Goal: Check status: Check status

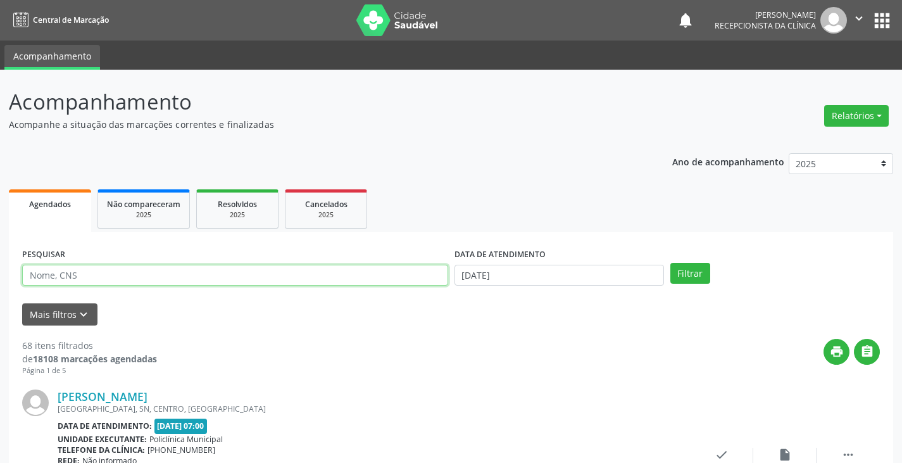
click at [237, 281] on input "text" at bounding box center [235, 276] width 426 height 22
type input "rosangela"
click at [670, 263] on button "Filtrar" at bounding box center [690, 274] width 40 height 22
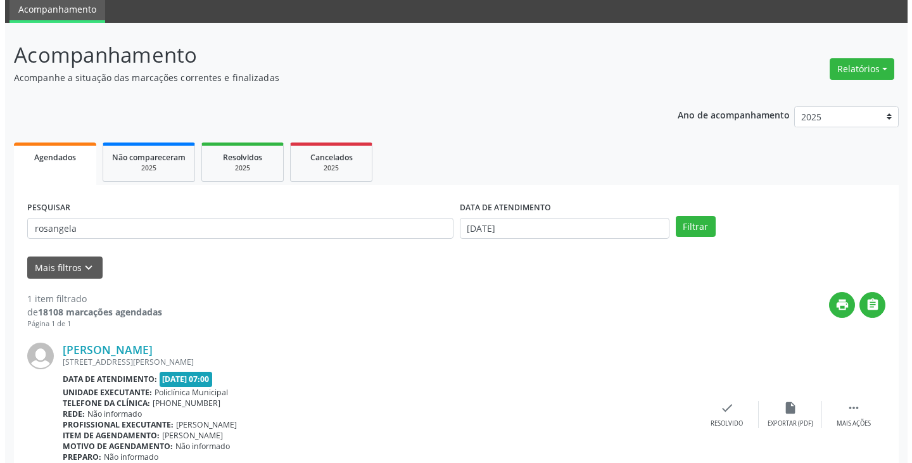
scroll to position [106, 0]
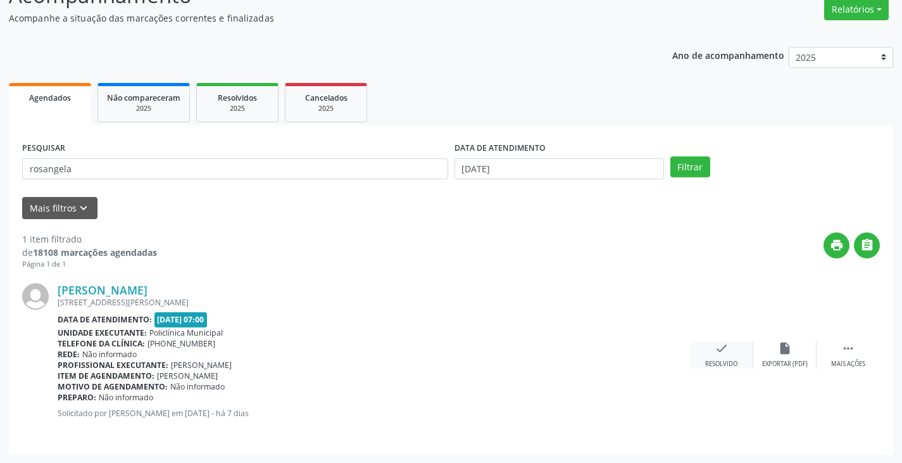
click at [715, 351] on icon "check" at bounding box center [722, 348] width 14 height 14
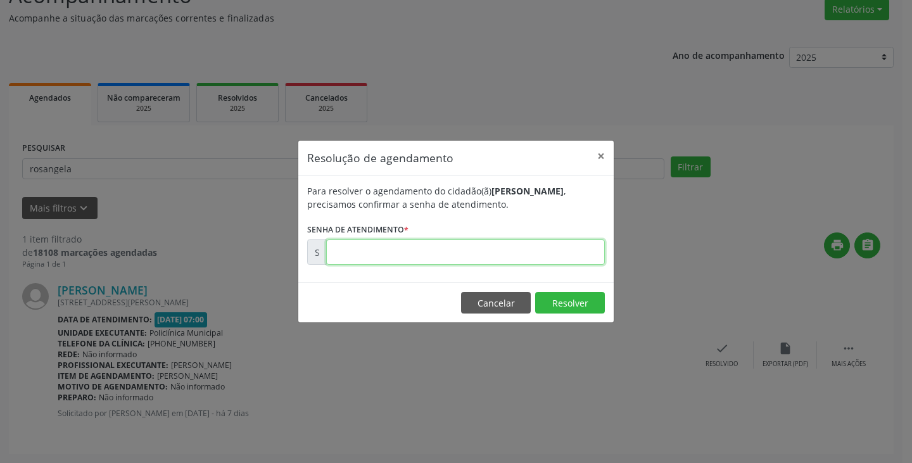
click at [497, 249] on input "text" at bounding box center [465, 251] width 279 height 25
type input "00181045"
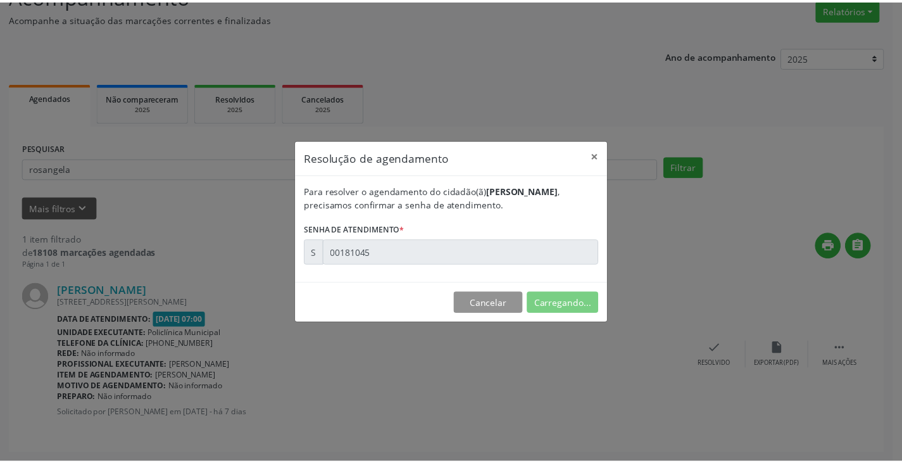
scroll to position [0, 0]
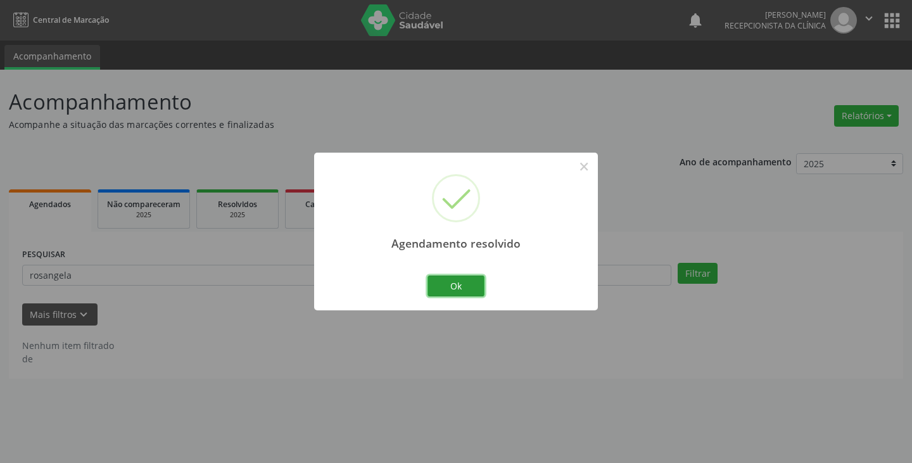
drag, startPoint x: 462, startPoint y: 280, endPoint x: 438, endPoint y: 280, distance: 24.1
click at [461, 280] on button "Ok" at bounding box center [455, 286] width 57 height 22
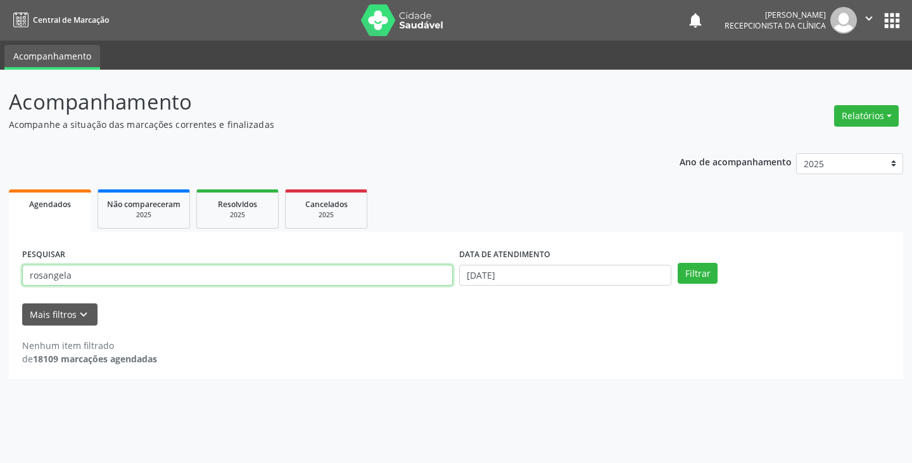
click at [432, 275] on input "rosangela" at bounding box center [237, 276] width 430 height 22
click at [319, 277] on input "rosangela" at bounding box center [237, 276] width 430 height 22
type input "r"
type input "[PERSON_NAME]"
click at [677, 263] on button "Filtrar" at bounding box center [697, 274] width 40 height 22
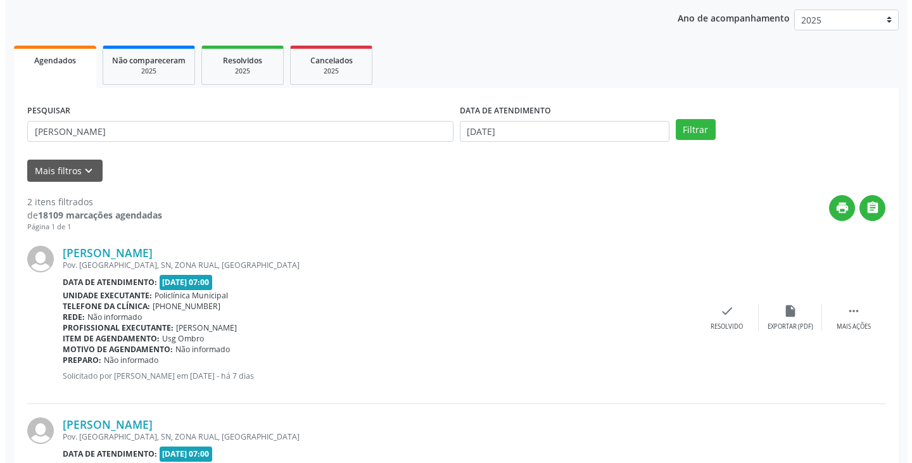
scroll to position [253, 0]
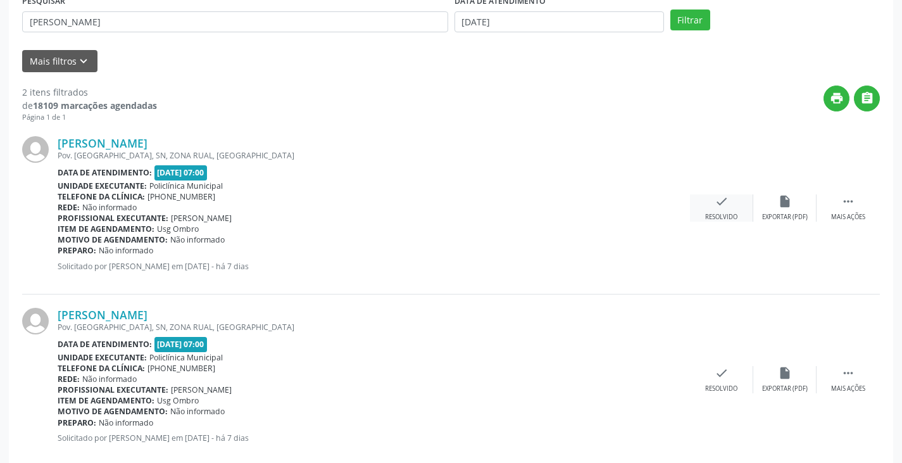
click at [724, 206] on icon "check" at bounding box center [722, 201] width 14 height 14
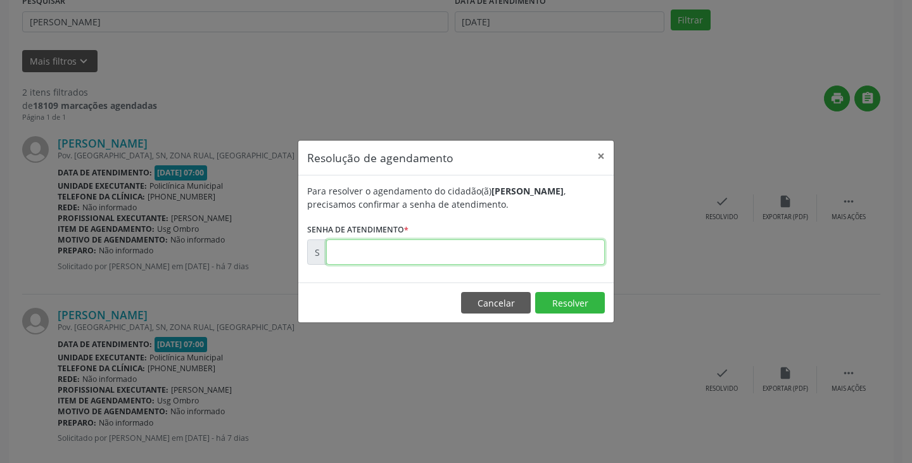
click at [566, 253] on input "text" at bounding box center [465, 251] width 279 height 25
type input "00181037"
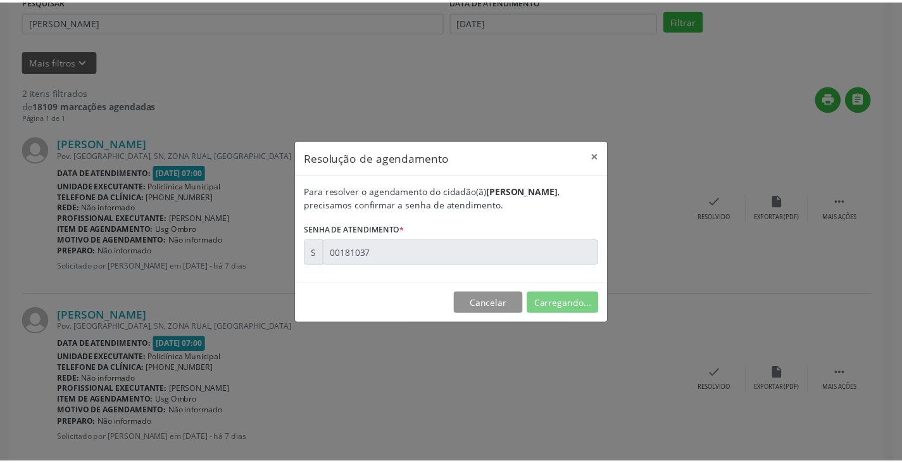
scroll to position [0, 0]
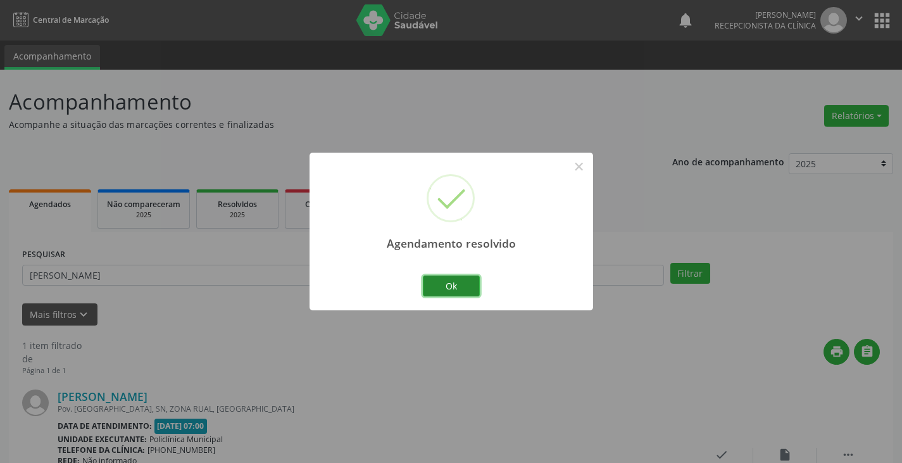
click at [452, 279] on button "Ok" at bounding box center [451, 286] width 57 height 22
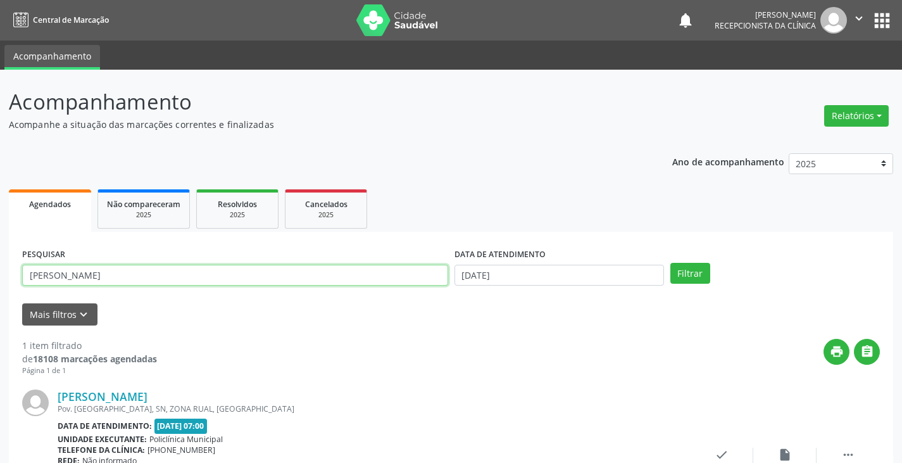
click at [323, 280] on input "[PERSON_NAME]" at bounding box center [235, 276] width 426 height 22
type input "m"
type input "edin"
click at [670, 263] on button "Filtrar" at bounding box center [690, 274] width 40 height 22
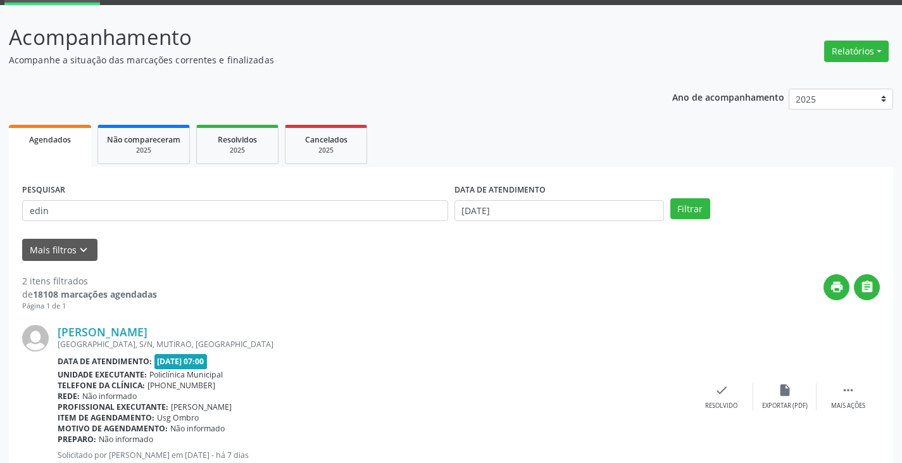
scroll to position [190, 0]
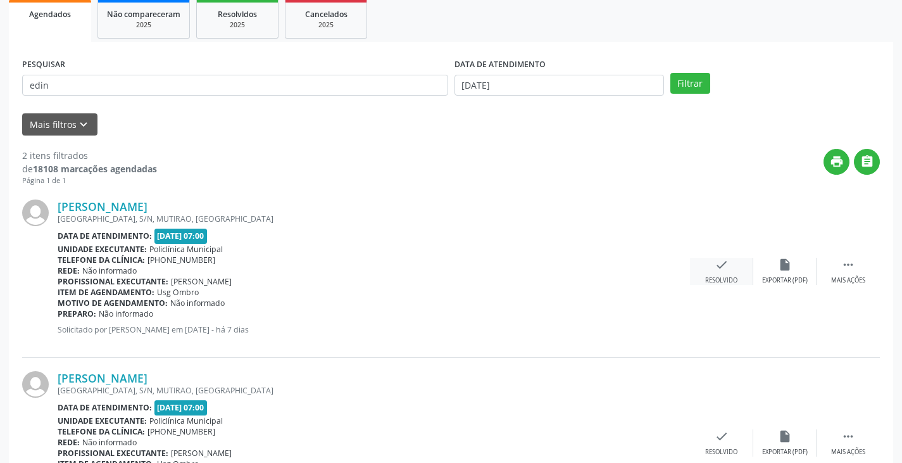
click at [724, 266] on icon "check" at bounding box center [722, 265] width 14 height 14
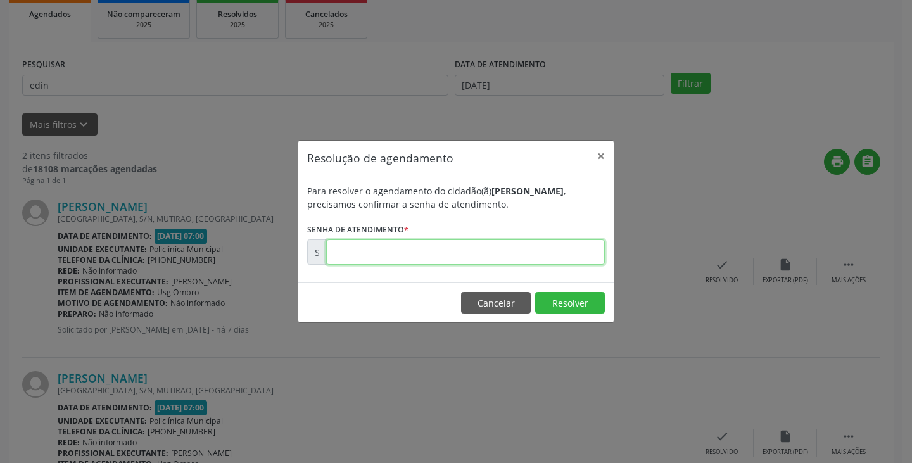
click at [544, 254] on input "text" at bounding box center [465, 251] width 279 height 25
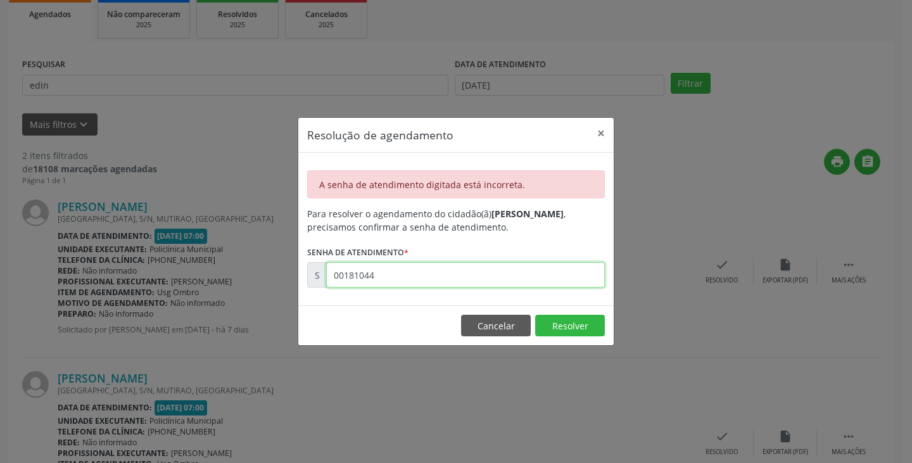
click at [508, 276] on input "00181044" at bounding box center [465, 274] width 279 height 25
type input "0"
type input "00181044"
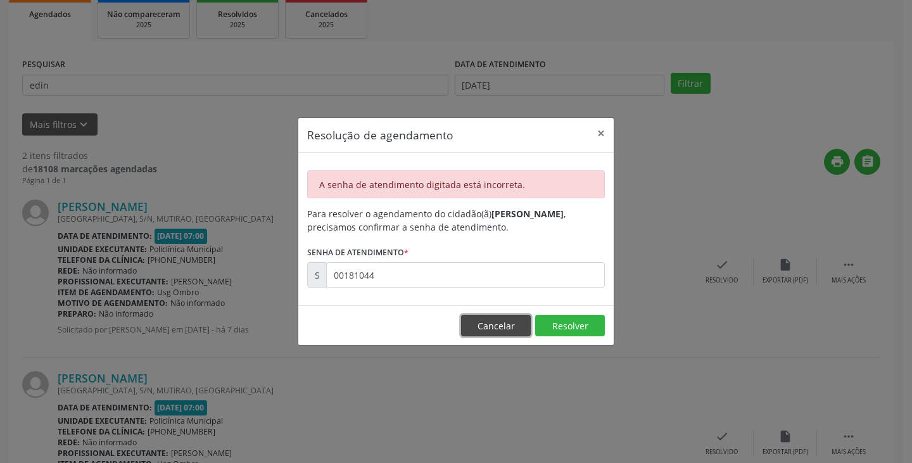
click at [498, 322] on button "Cancelar" at bounding box center [496, 326] width 70 height 22
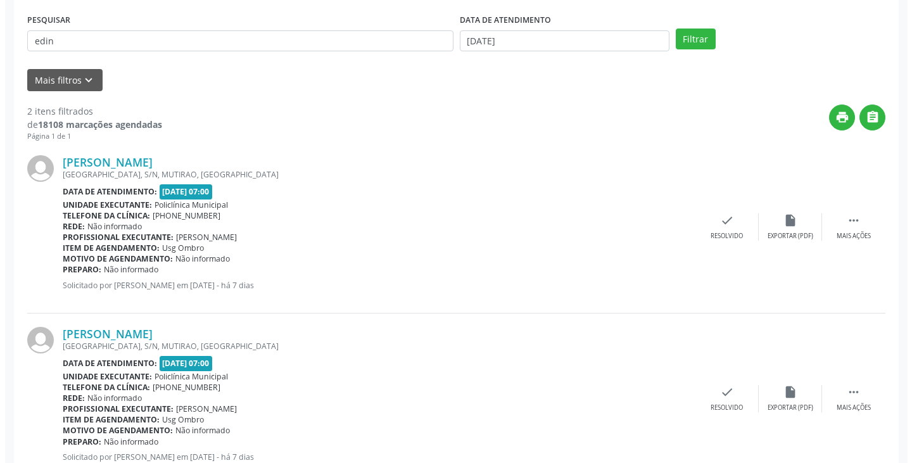
scroll to position [278, 0]
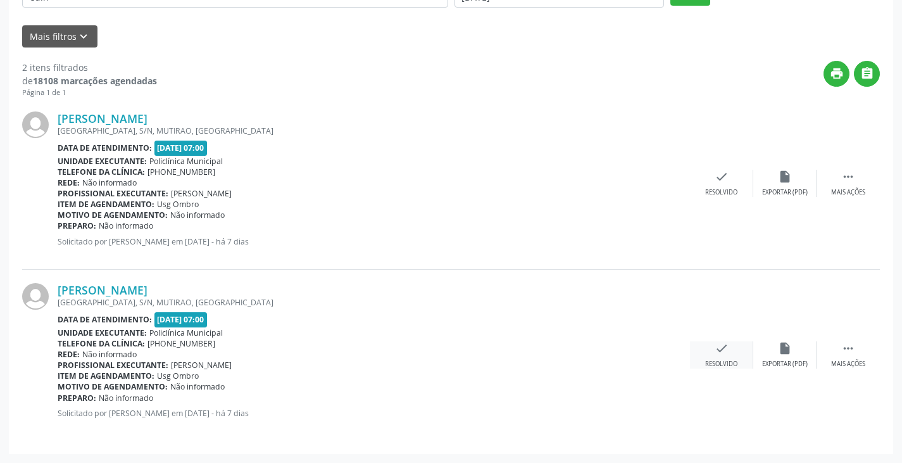
click at [725, 353] on icon "check" at bounding box center [722, 348] width 14 height 14
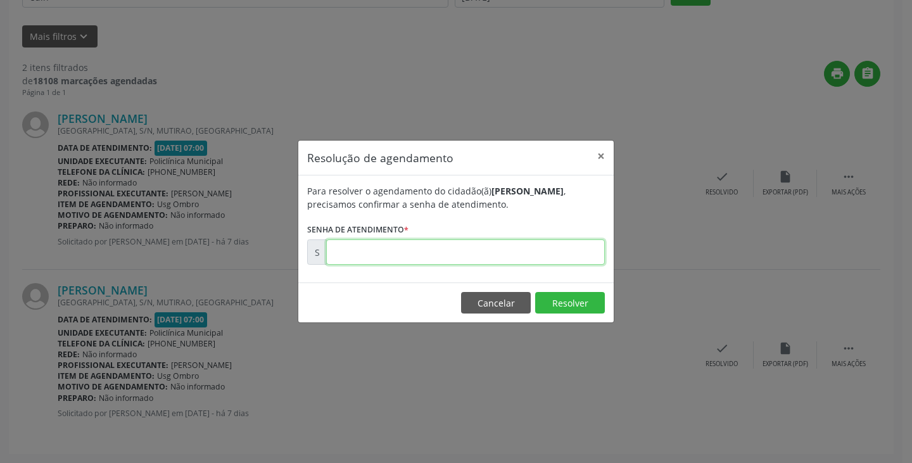
click at [491, 253] on input "text" at bounding box center [465, 251] width 279 height 25
type input "00181044"
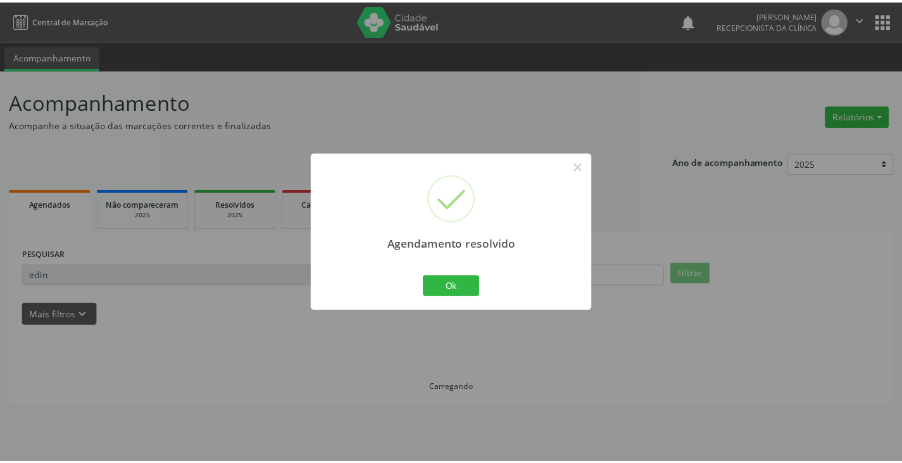
scroll to position [0, 0]
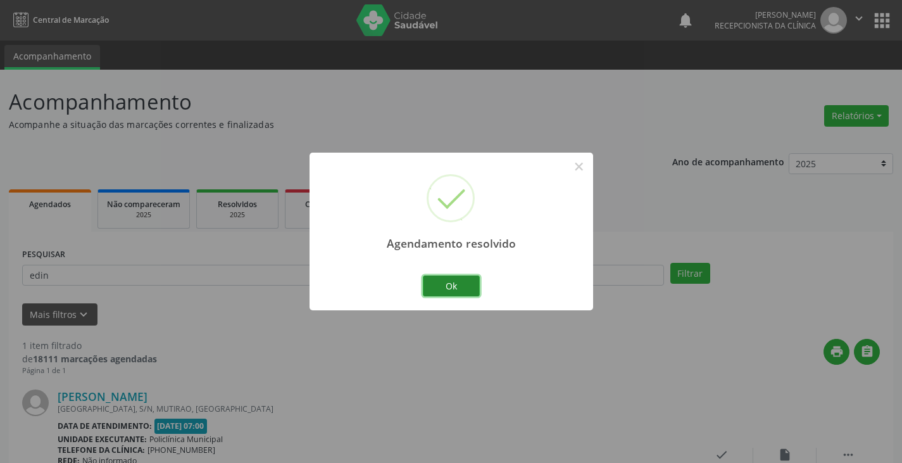
click at [437, 291] on button "Ok" at bounding box center [451, 286] width 57 height 22
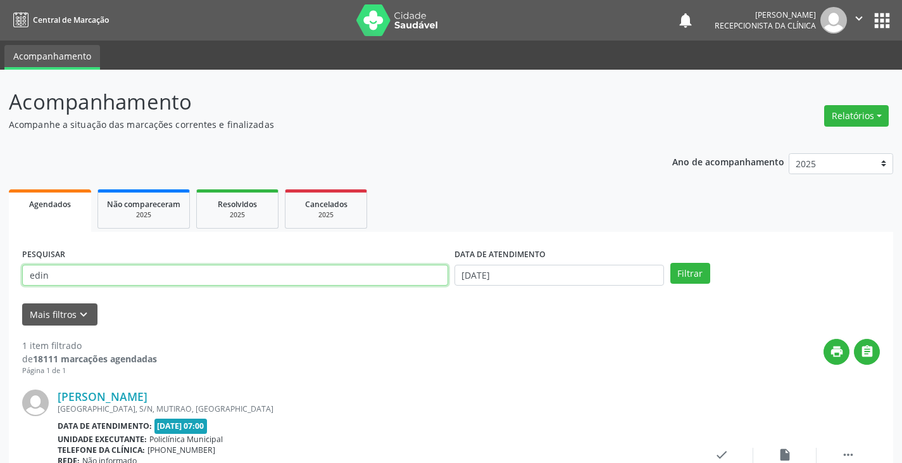
click at [298, 280] on input "edin" at bounding box center [235, 276] width 426 height 22
type input "e"
type input "dalv"
click at [670, 263] on button "Filtrar" at bounding box center [690, 274] width 40 height 22
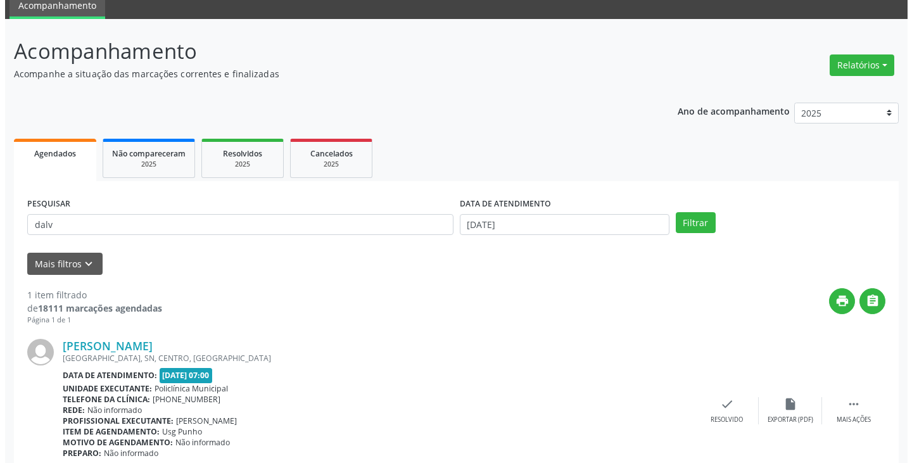
scroll to position [106, 0]
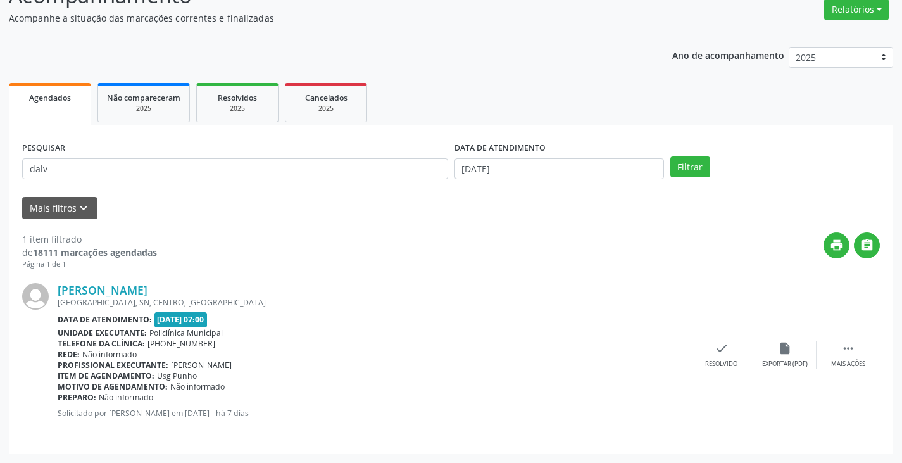
drag, startPoint x: 723, startPoint y: 343, endPoint x: 654, endPoint y: 323, distance: 71.7
click at [718, 341] on div "[PERSON_NAME] [GEOGRAPHIC_DATA], SN, CENTRO, [GEOGRAPHIC_DATA] Data de atendime…" at bounding box center [451, 355] width 858 height 171
click at [726, 353] on icon "check" at bounding box center [722, 348] width 14 height 14
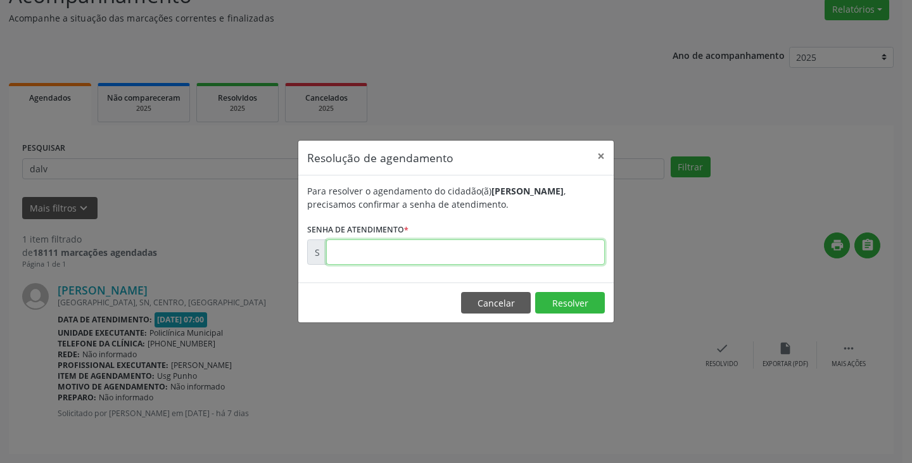
click at [556, 253] on input "text" at bounding box center [465, 251] width 279 height 25
type input "00181027"
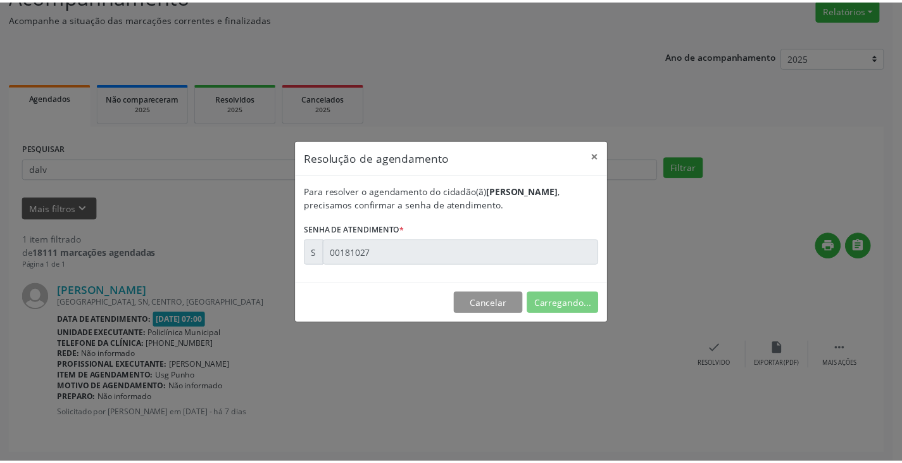
scroll to position [0, 0]
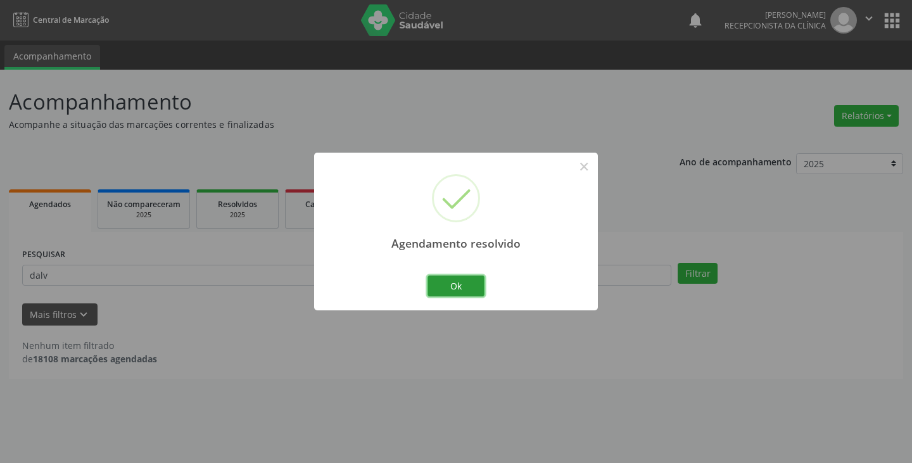
drag, startPoint x: 470, startPoint y: 278, endPoint x: 412, endPoint y: 279, distance: 58.2
click at [468, 279] on button "Ok" at bounding box center [455, 286] width 57 height 22
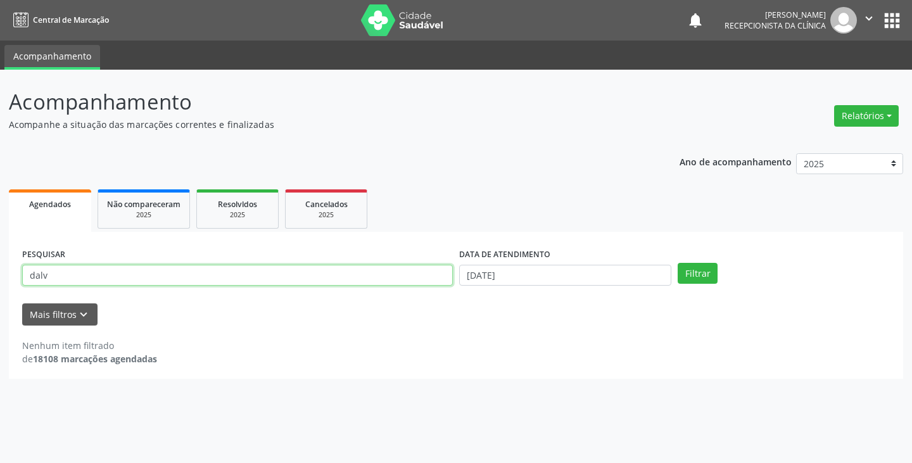
click at [399, 276] on input "dalv" at bounding box center [237, 276] width 430 height 22
type input "d"
type input "silva"
click at [677, 263] on button "Filtrar" at bounding box center [697, 274] width 40 height 22
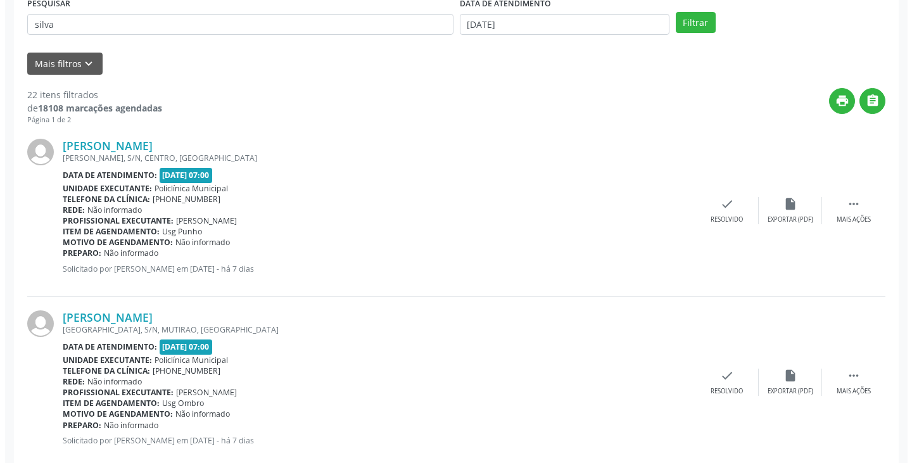
scroll to position [443, 0]
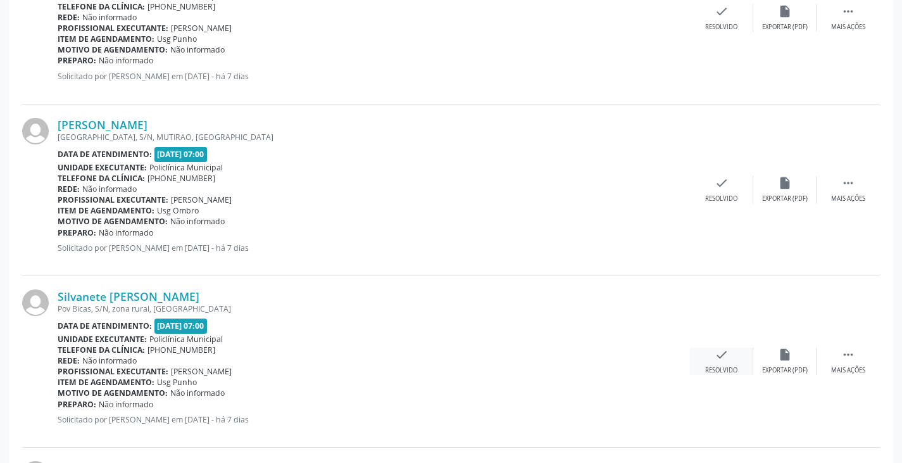
click at [721, 351] on icon "check" at bounding box center [722, 355] width 14 height 14
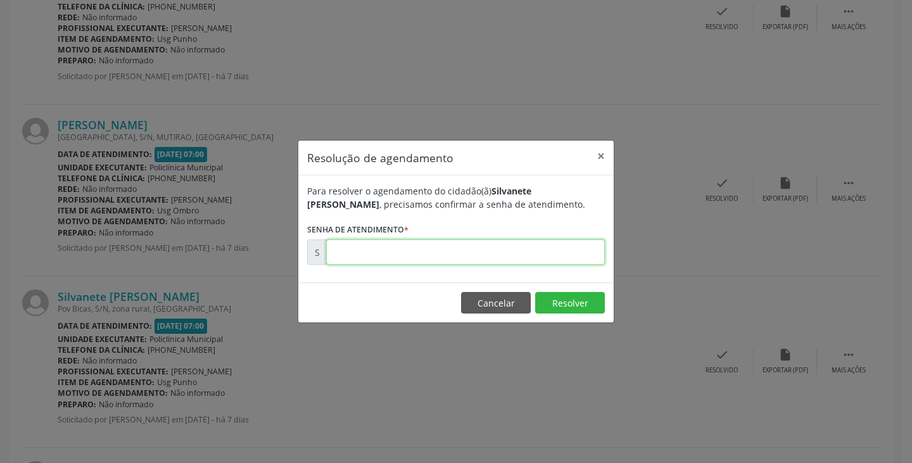
click at [508, 251] on input "text" at bounding box center [465, 251] width 279 height 25
type input "00181046"
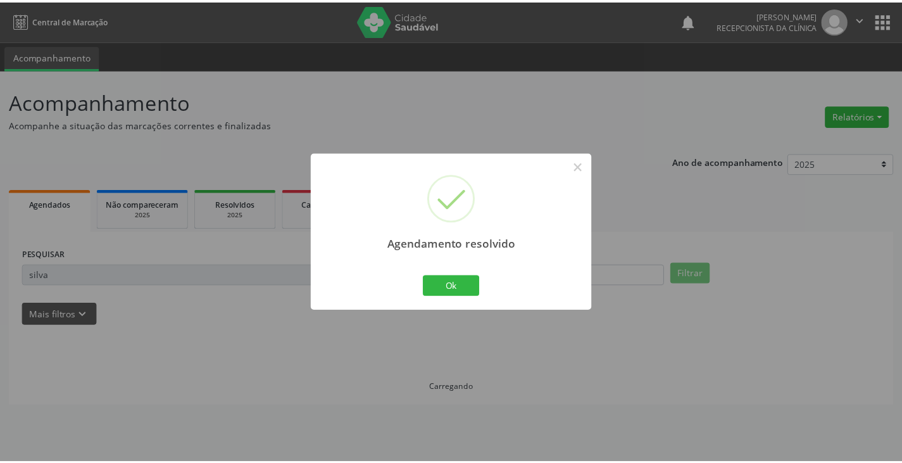
scroll to position [0, 0]
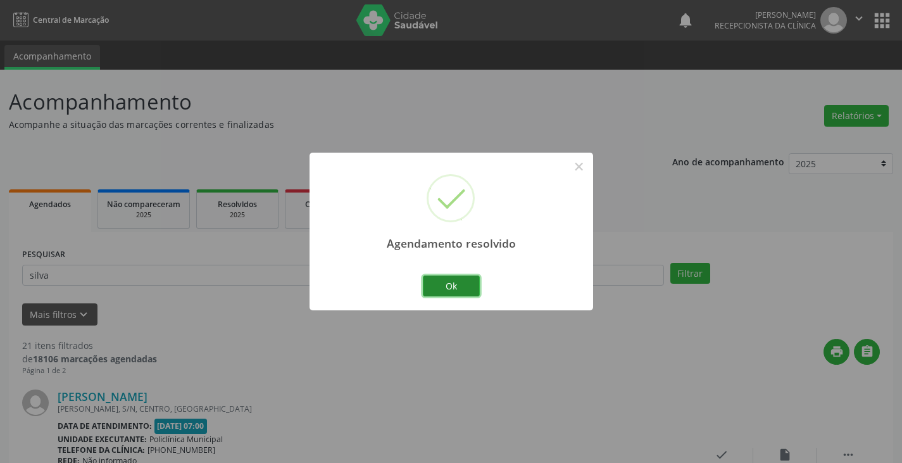
drag, startPoint x: 461, startPoint y: 293, endPoint x: 453, endPoint y: 289, distance: 9.9
click at [461, 292] on button "Ok" at bounding box center [451, 286] width 57 height 22
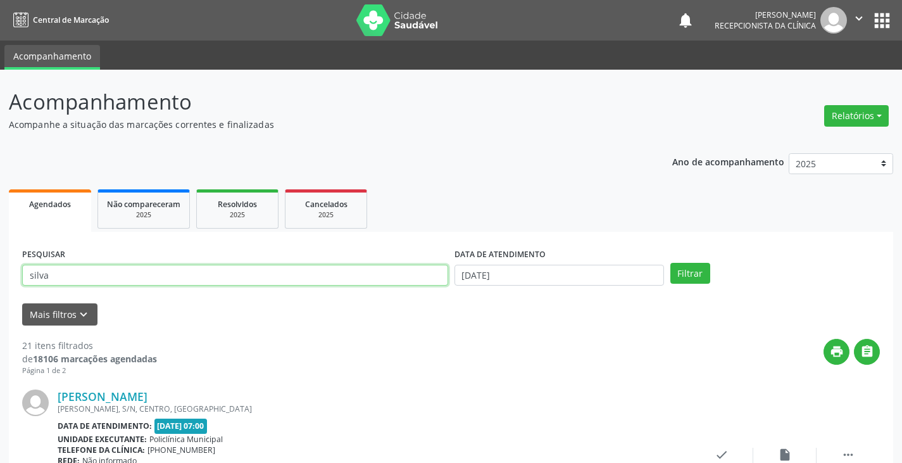
click at [419, 270] on input "silva" at bounding box center [235, 276] width 426 height 22
type input "s"
type input "[PERSON_NAME]"
click at [670, 263] on button "Filtrar" at bounding box center [690, 274] width 40 height 22
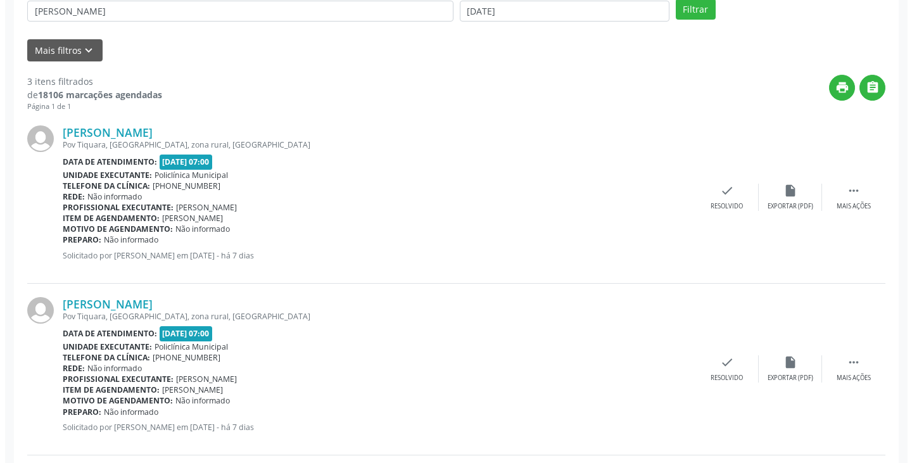
scroll to position [380, 0]
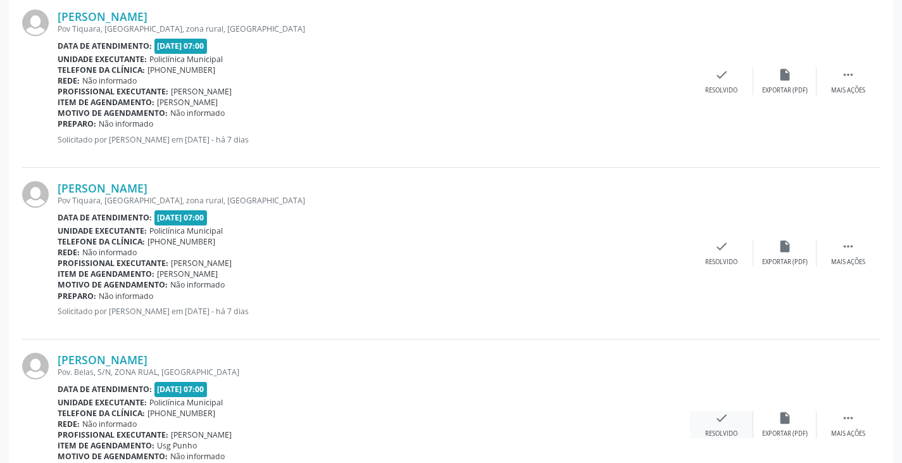
click at [718, 418] on icon "check" at bounding box center [722, 418] width 14 height 14
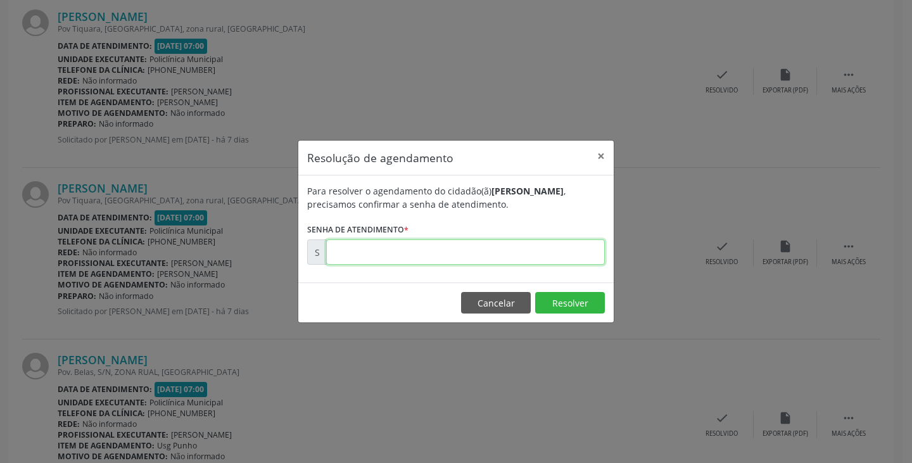
click at [442, 254] on input "text" at bounding box center [465, 251] width 279 height 25
type input "00181160"
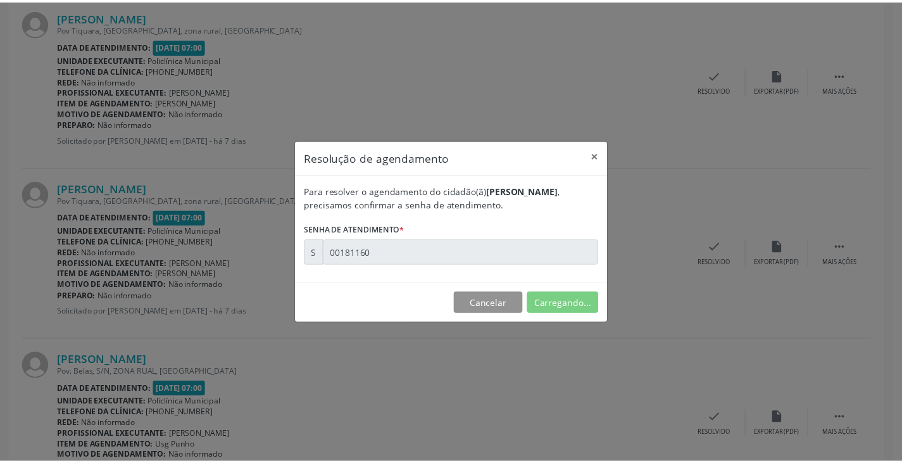
scroll to position [0, 0]
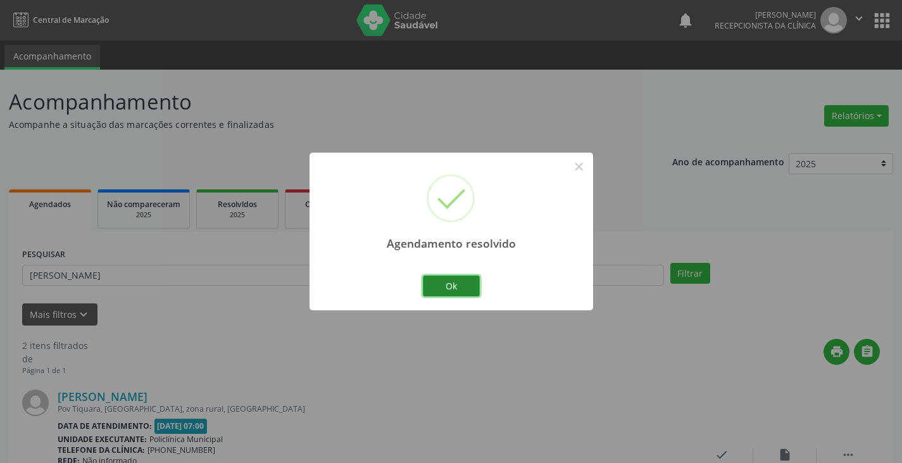
click at [444, 282] on button "Ok" at bounding box center [451, 286] width 57 height 22
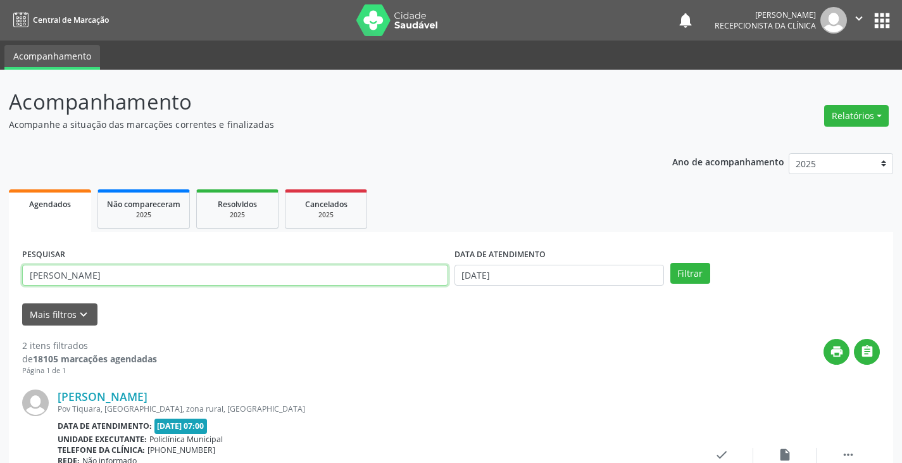
click at [391, 277] on input "[PERSON_NAME]" at bounding box center [235, 276] width 426 height 22
type input "m"
type input "durva"
click at [670, 263] on button "Filtrar" at bounding box center [690, 274] width 40 height 22
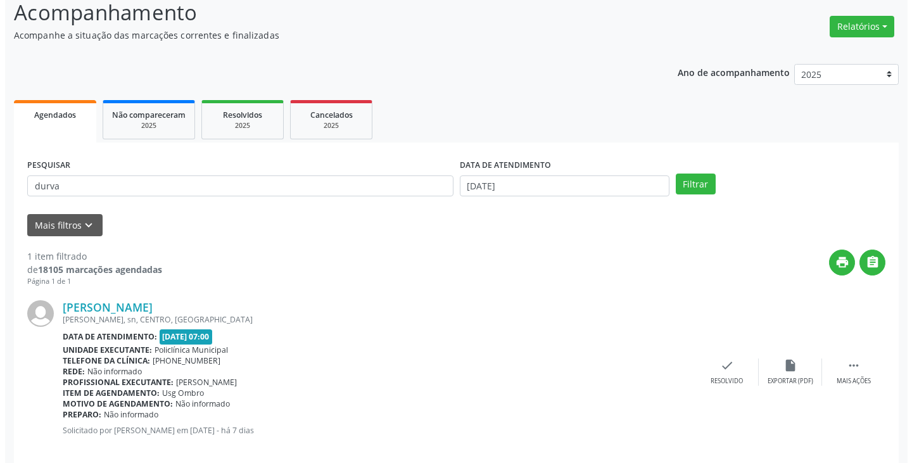
scroll to position [106, 0]
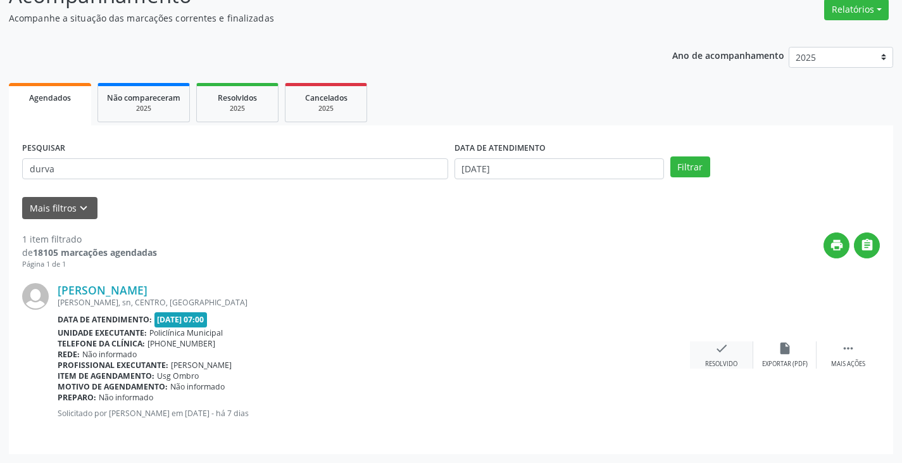
click at [712, 346] on div "check Resolvido" at bounding box center [721, 354] width 63 height 27
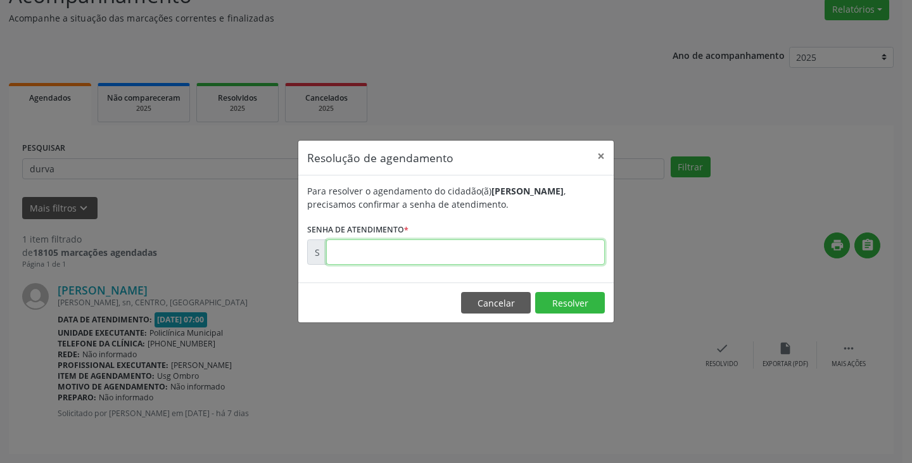
click at [546, 254] on input "text" at bounding box center [465, 251] width 279 height 25
type input "00181030"
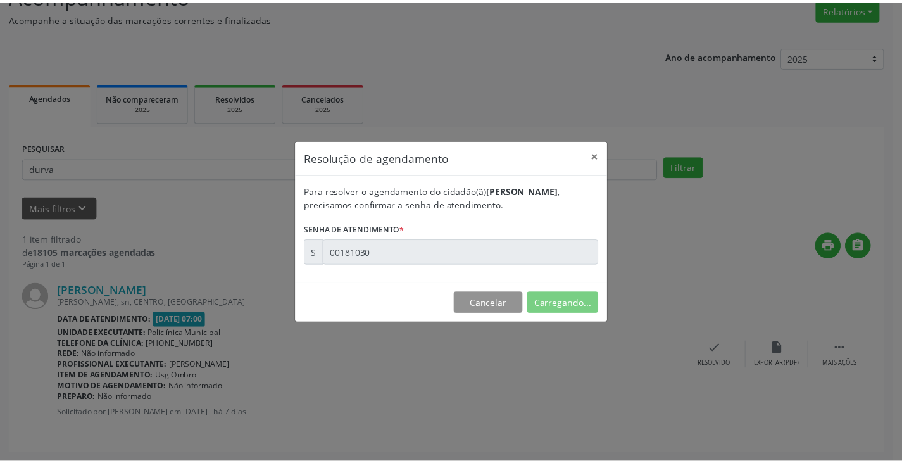
scroll to position [0, 0]
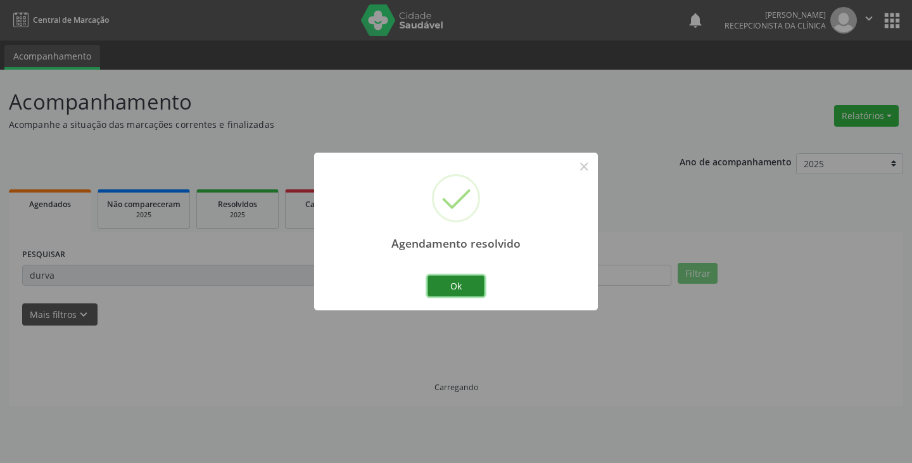
click at [467, 285] on button "Ok" at bounding box center [455, 286] width 57 height 22
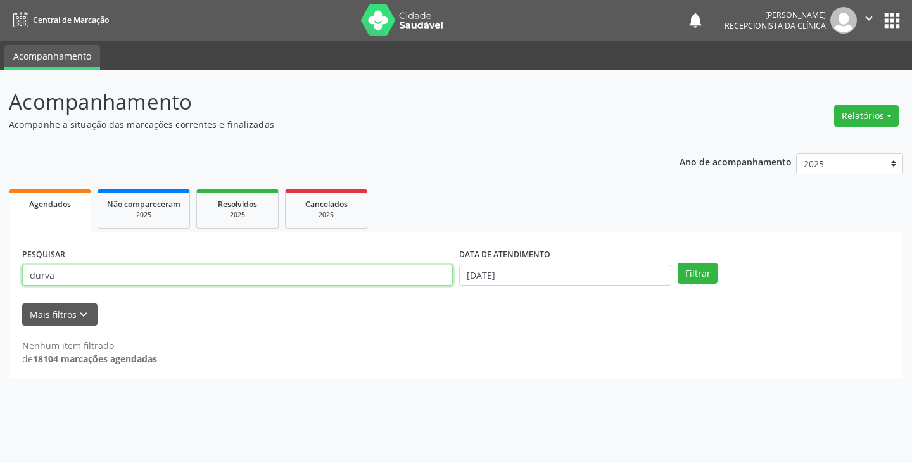
click at [420, 283] on input "durva" at bounding box center [237, 276] width 430 height 22
type input "d"
type input "crem"
click at [677, 263] on button "Filtrar" at bounding box center [697, 274] width 40 height 22
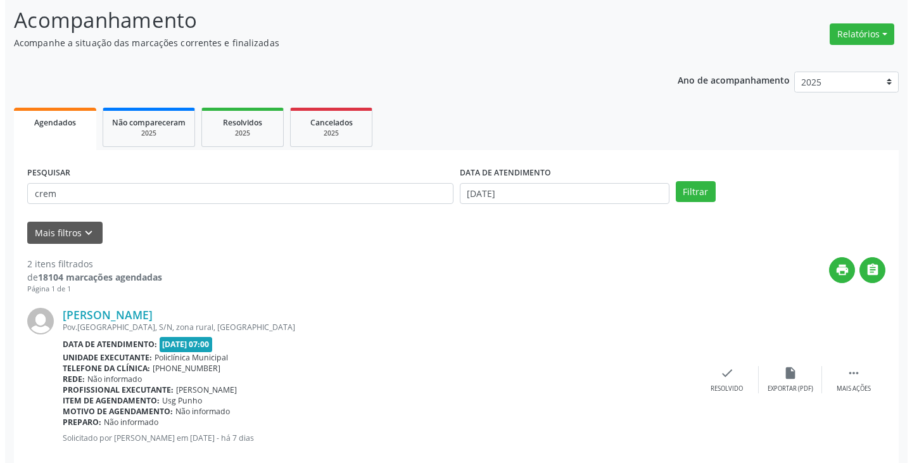
scroll to position [190, 0]
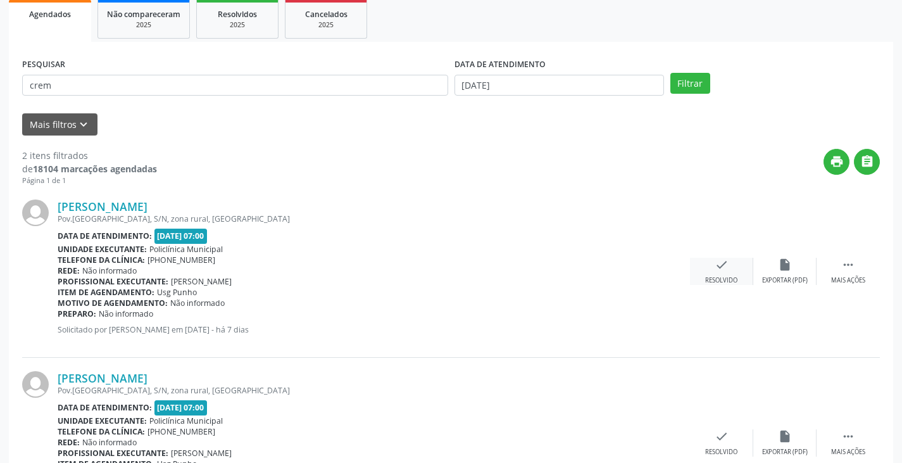
click at [722, 270] on icon "check" at bounding box center [722, 265] width 14 height 14
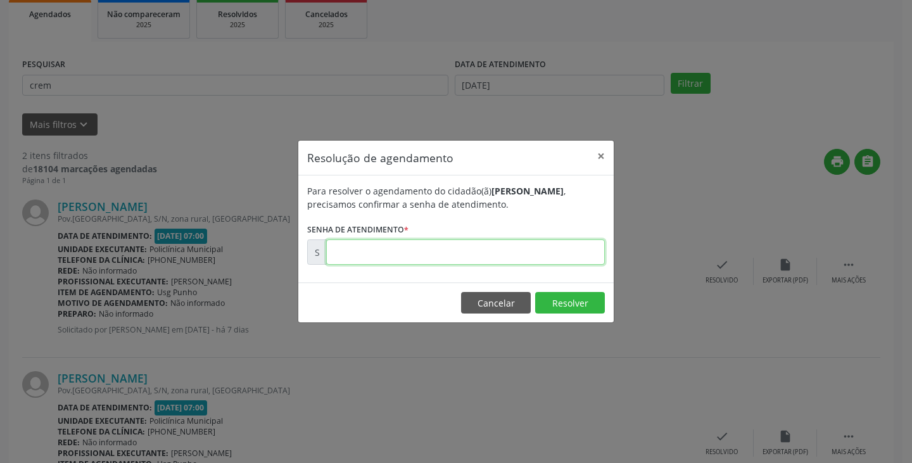
click at [524, 254] on input "text" at bounding box center [465, 251] width 279 height 25
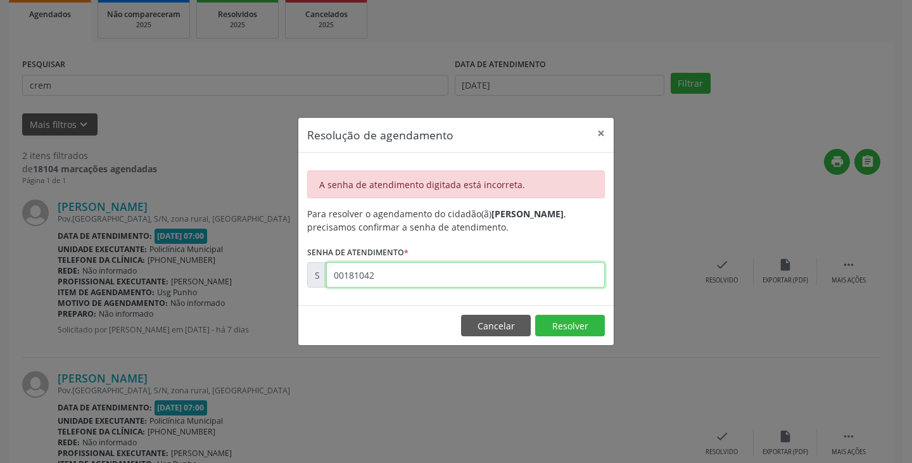
click at [436, 280] on input "00181042" at bounding box center [465, 274] width 279 height 25
click at [436, 280] on input "00181043" at bounding box center [465, 274] width 279 height 25
type input "00181041"
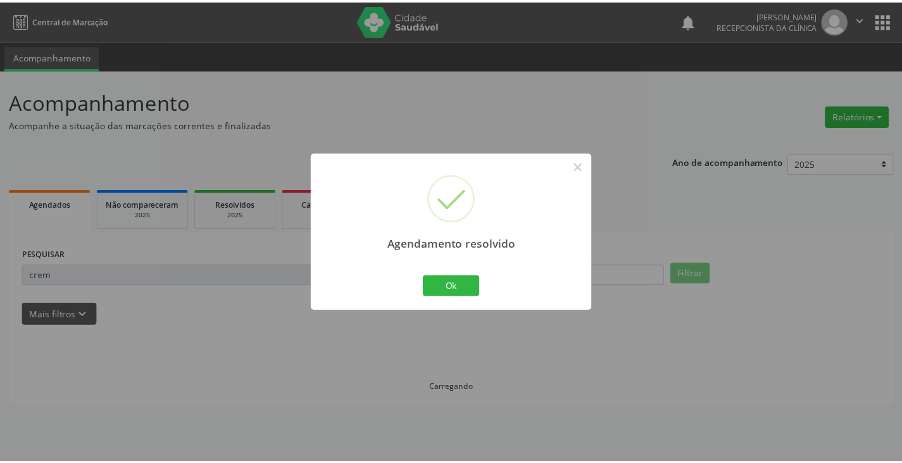
scroll to position [0, 0]
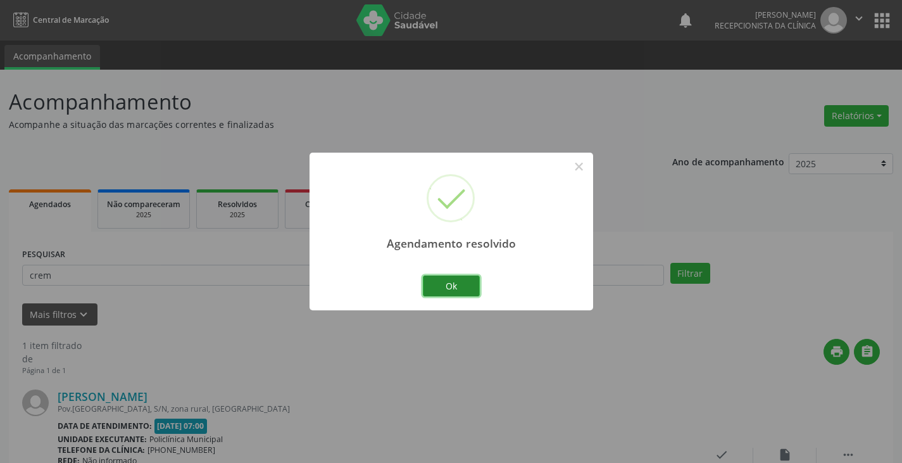
click at [444, 282] on button "Ok" at bounding box center [451, 286] width 57 height 22
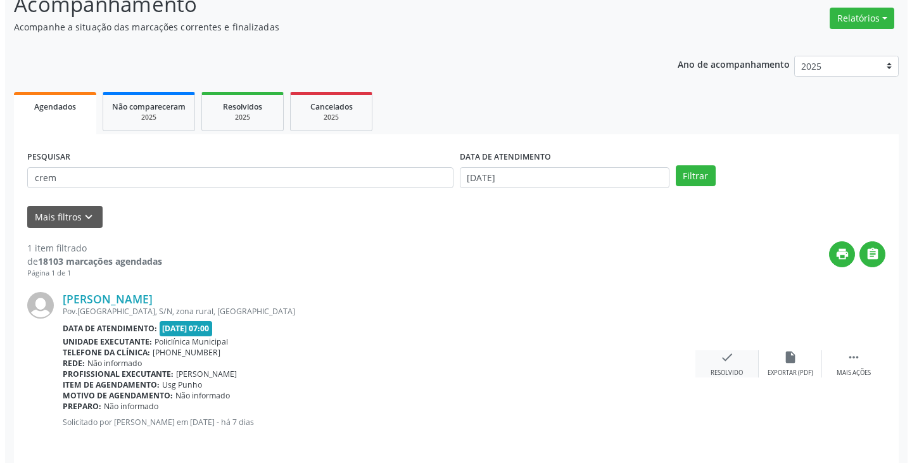
scroll to position [106, 0]
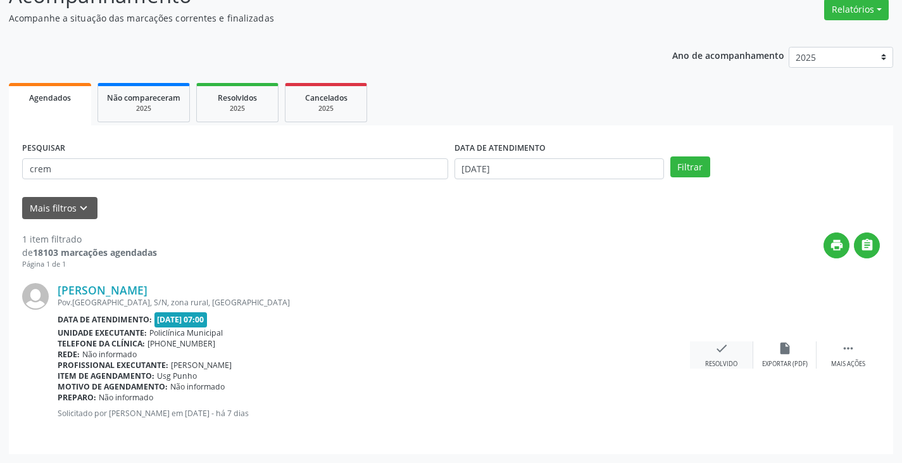
click at [716, 351] on icon "check" at bounding box center [722, 348] width 14 height 14
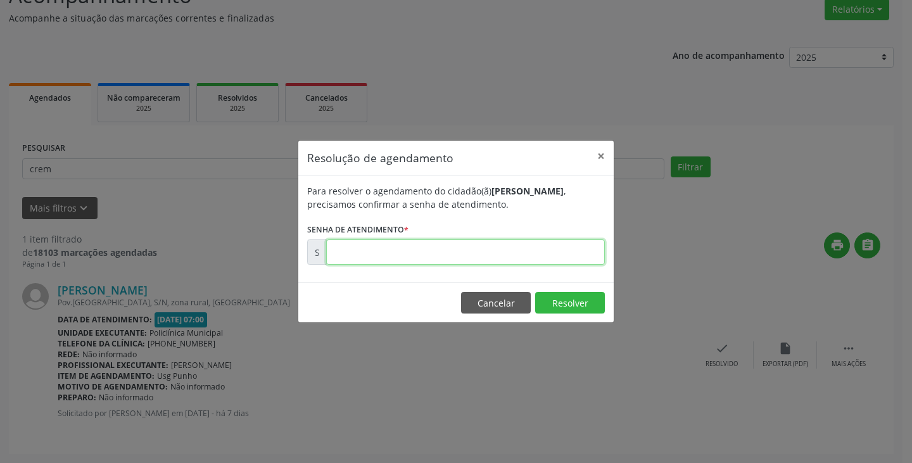
click at [519, 247] on input "text" at bounding box center [465, 251] width 279 height 25
type input "00181042"
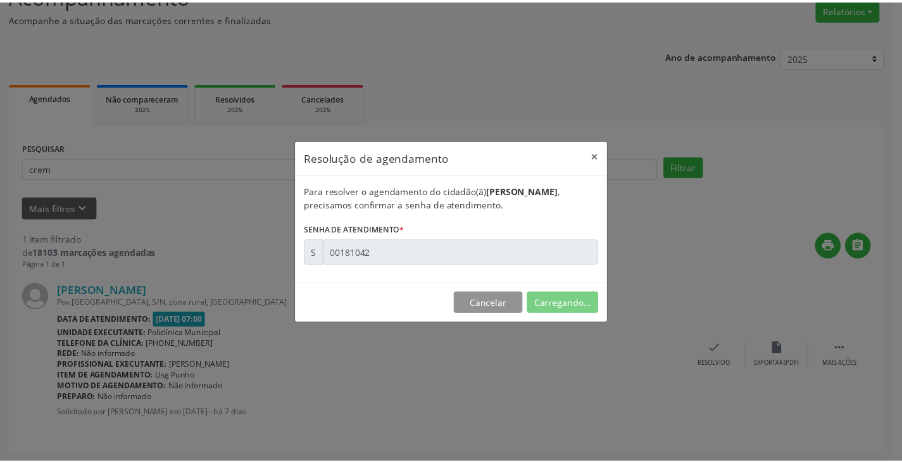
scroll to position [0, 0]
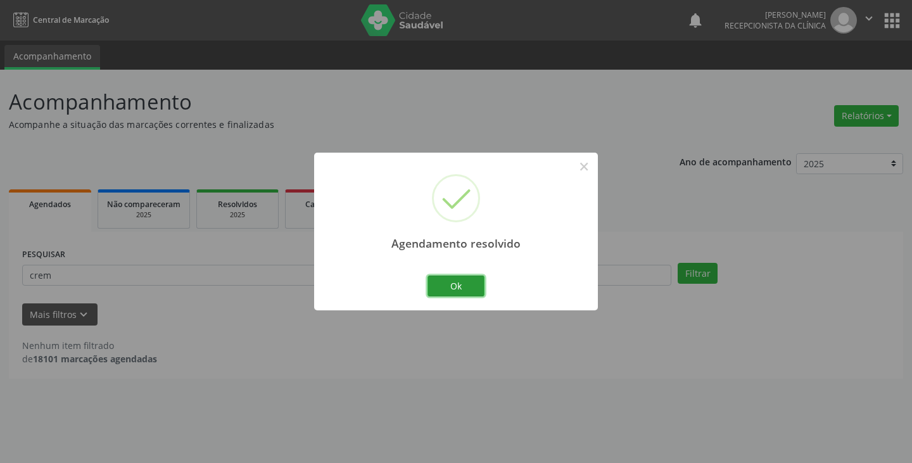
drag, startPoint x: 466, startPoint y: 291, endPoint x: 448, endPoint y: 286, distance: 18.4
click at [463, 290] on button "Ok" at bounding box center [455, 286] width 57 height 22
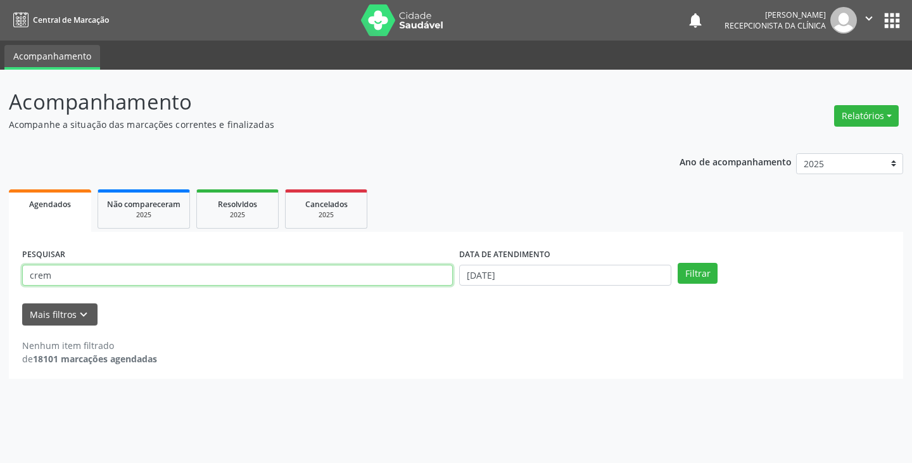
click at [426, 282] on input "crem" at bounding box center [237, 276] width 430 height 22
type input "c"
type input "jan"
click at [677, 263] on button "Filtrar" at bounding box center [697, 274] width 40 height 22
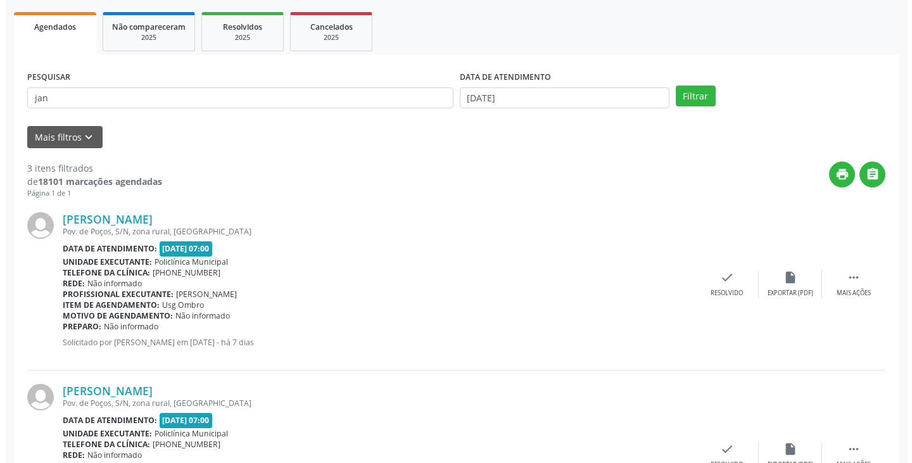
scroll to position [190, 0]
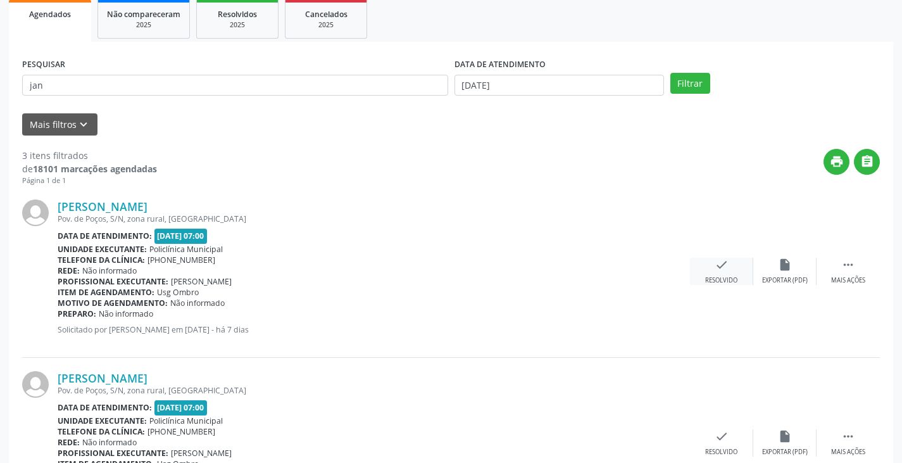
click at [724, 274] on div "check Resolvido" at bounding box center [721, 271] width 63 height 27
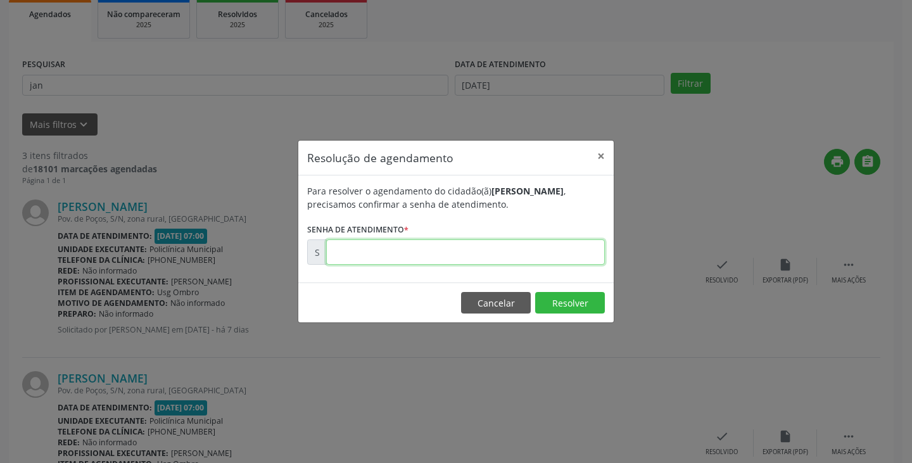
click at [534, 249] on input "text" at bounding box center [465, 251] width 279 height 25
type input "00181048"
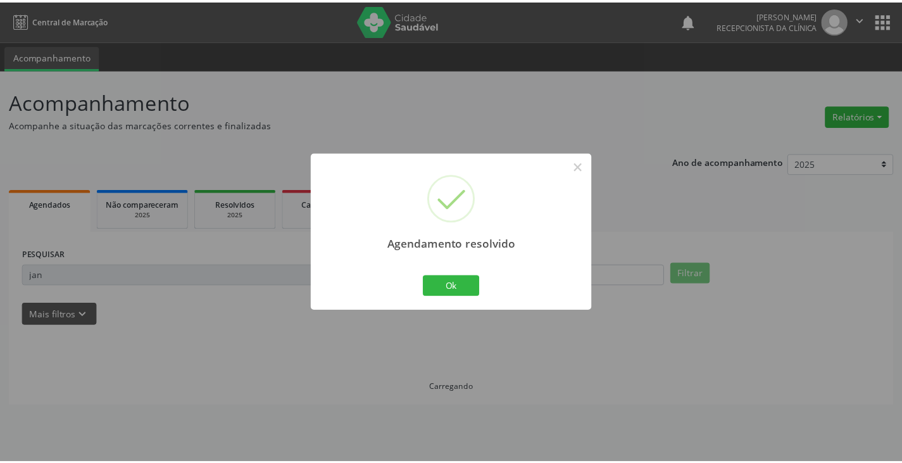
scroll to position [0, 0]
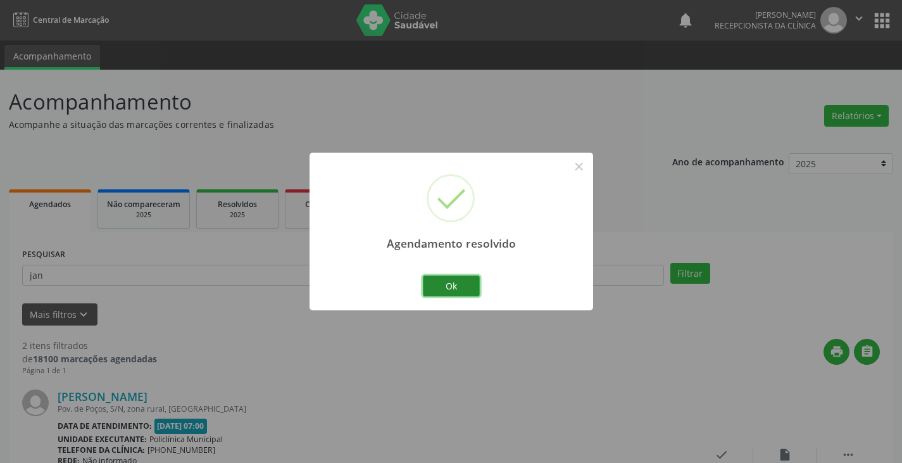
click at [452, 284] on button "Ok" at bounding box center [451, 286] width 57 height 22
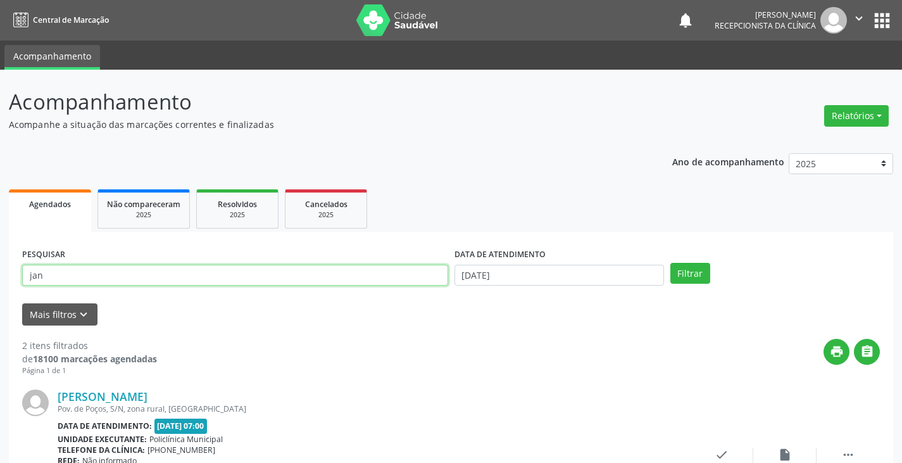
click at [398, 278] on input "jan" at bounding box center [235, 276] width 426 height 22
type input "j"
type input "[PERSON_NAME]"
click at [670, 263] on button "Filtrar" at bounding box center [690, 274] width 40 height 22
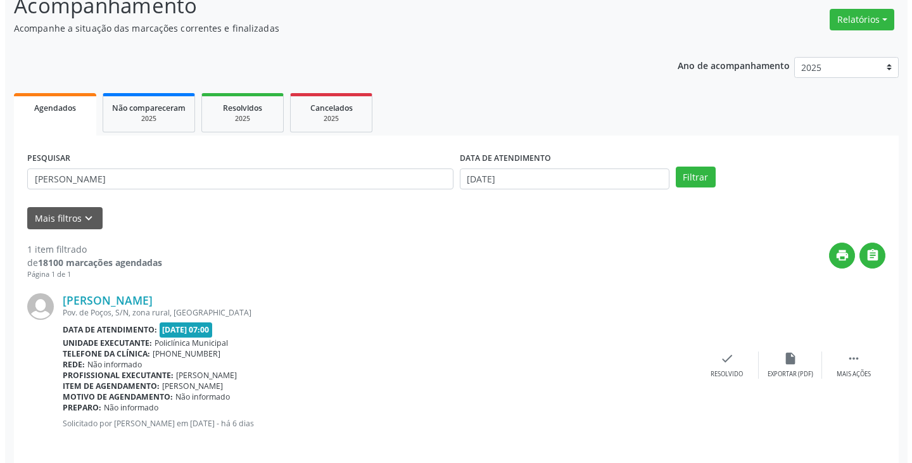
scroll to position [106, 0]
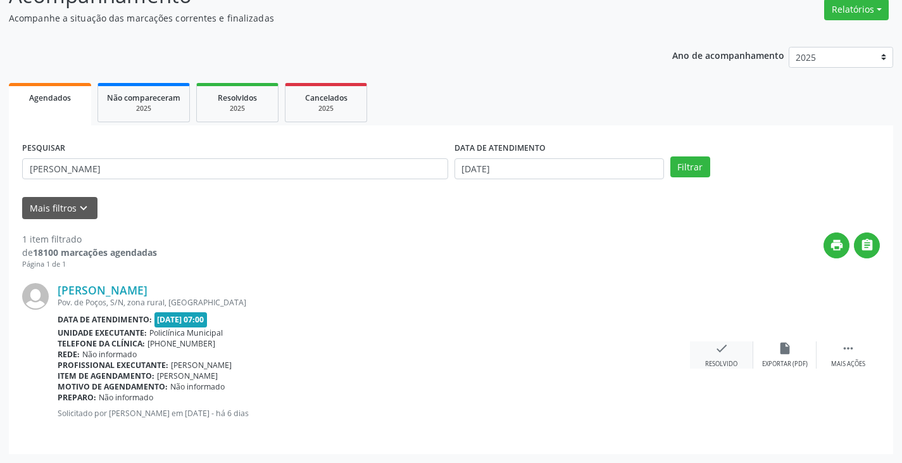
click at [718, 349] on icon "check" at bounding box center [722, 348] width 14 height 14
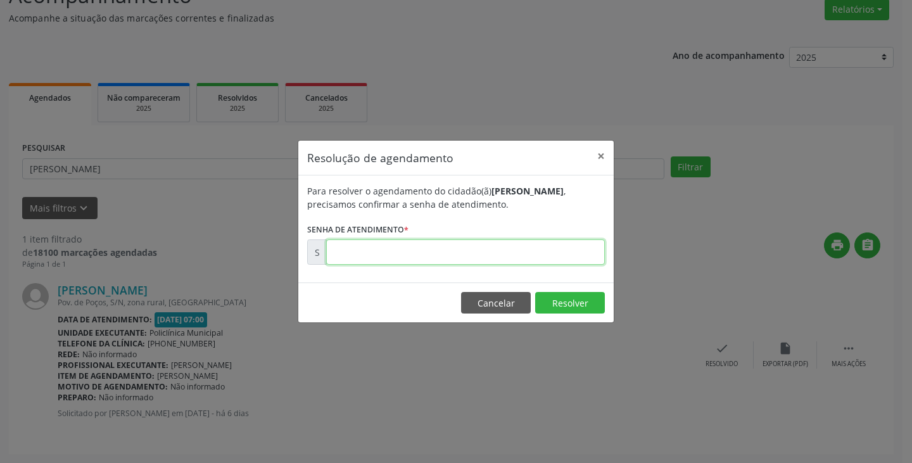
click at [538, 249] on input "text" at bounding box center [465, 251] width 279 height 25
type input "00181316"
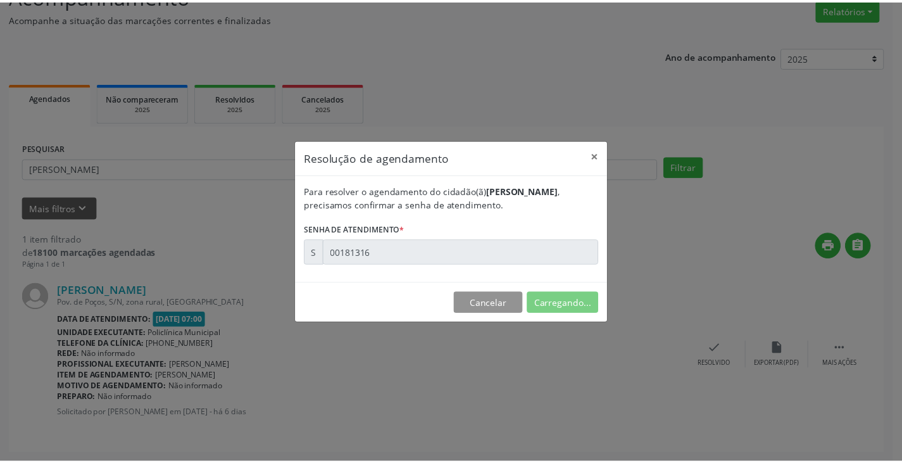
scroll to position [0, 0]
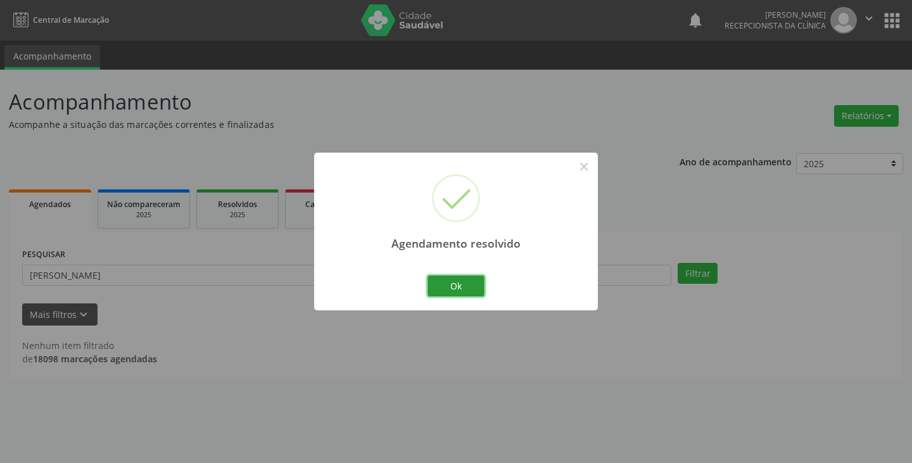
drag, startPoint x: 465, startPoint y: 281, endPoint x: 401, endPoint y: 279, distance: 63.4
click at [461, 281] on button "Ok" at bounding box center [455, 286] width 57 height 22
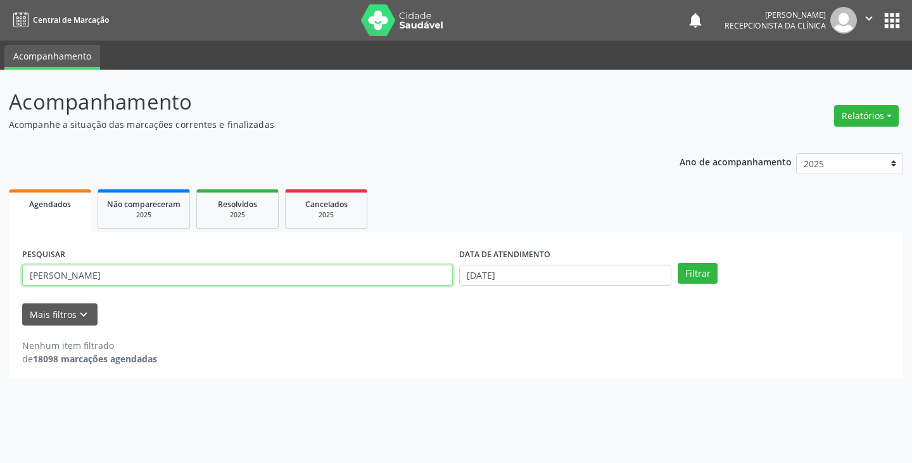
click at [399, 278] on input "[PERSON_NAME]" at bounding box center [237, 276] width 430 height 22
click at [677, 263] on button "Filtrar" at bounding box center [697, 274] width 40 height 22
click at [379, 273] on input "lateus" at bounding box center [237, 276] width 430 height 22
type input "l"
type input "mateus"
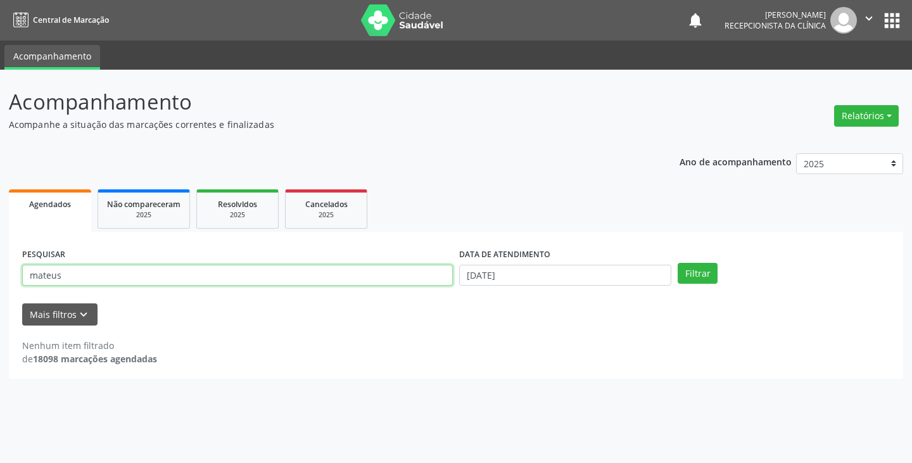
click at [677, 263] on button "Filtrar" at bounding box center [697, 274] width 40 height 22
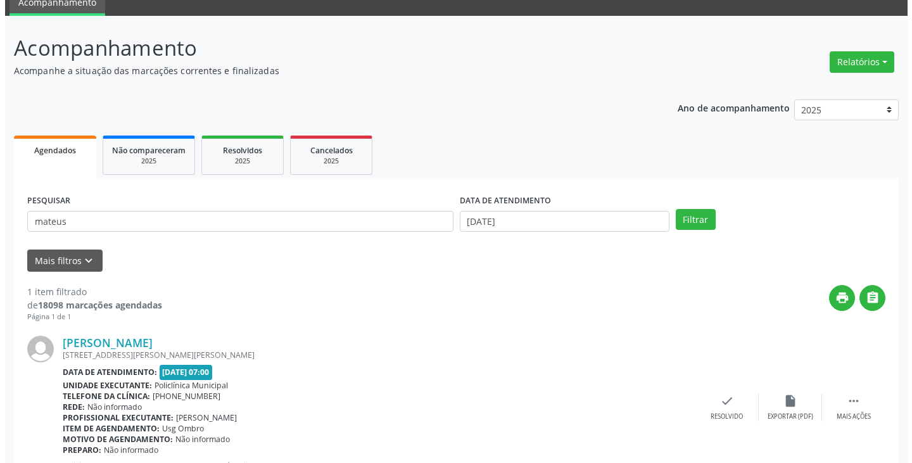
scroll to position [106, 0]
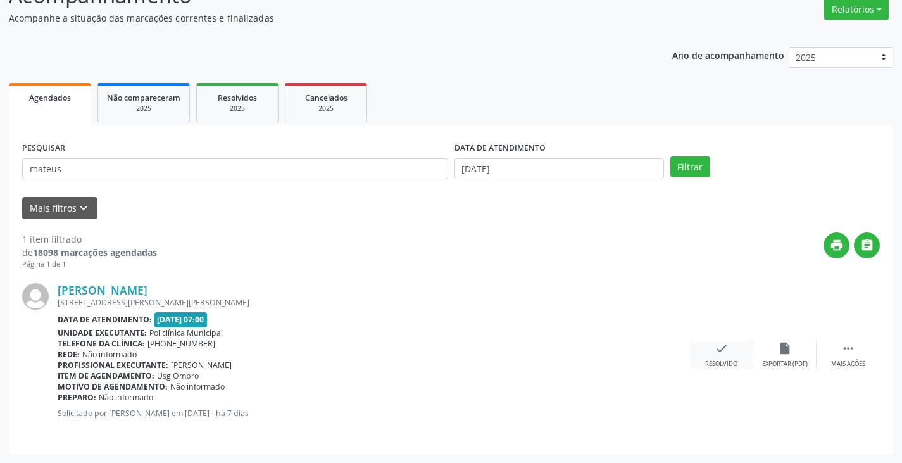
click at [720, 353] on icon "check" at bounding box center [722, 348] width 14 height 14
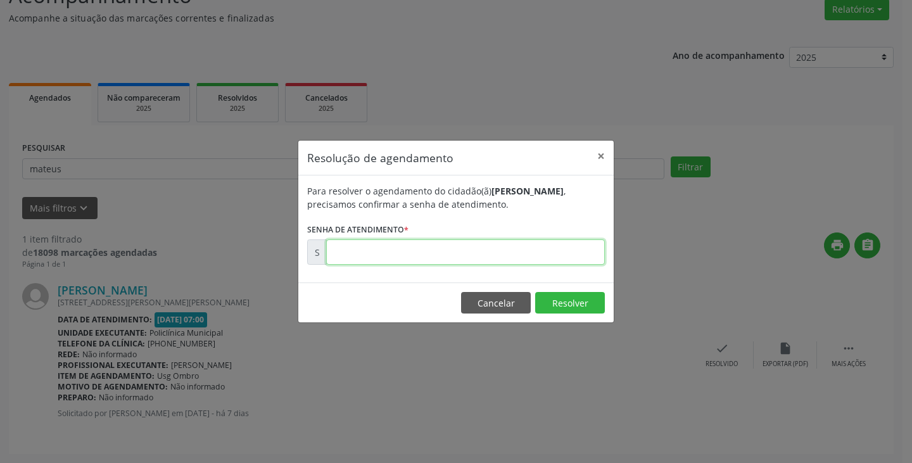
click at [572, 255] on input "text" at bounding box center [465, 251] width 279 height 25
type input "00181035"
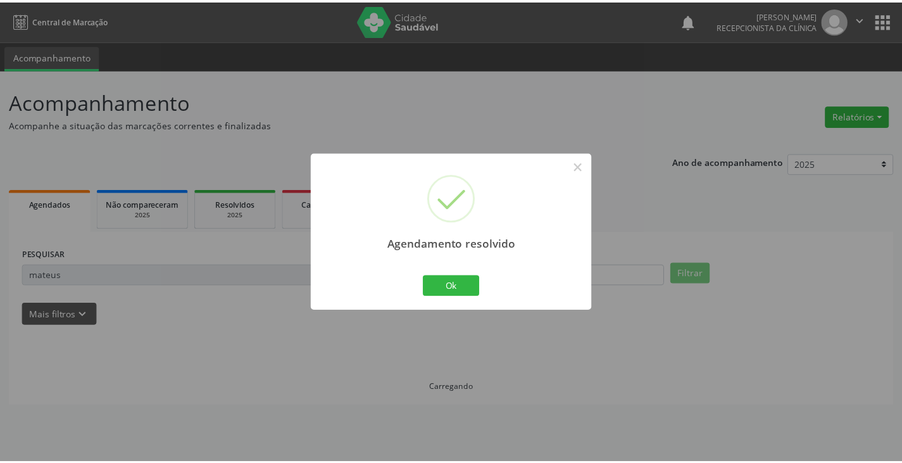
scroll to position [0, 0]
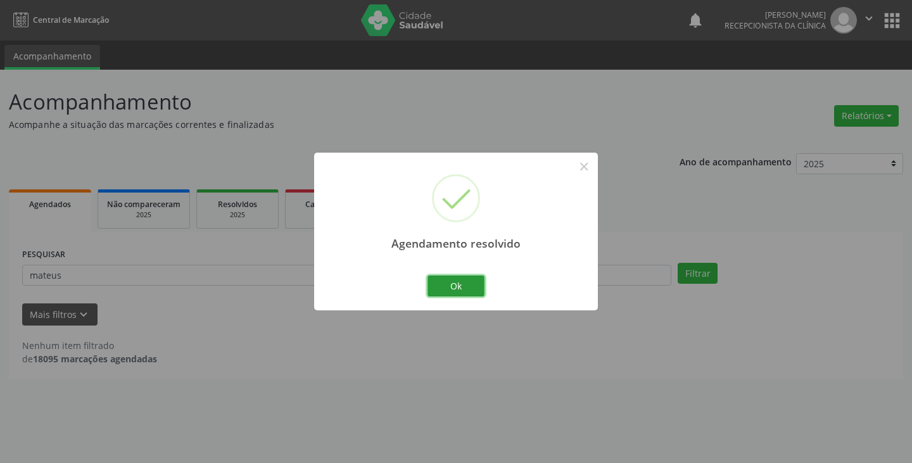
drag, startPoint x: 456, startPoint y: 289, endPoint x: 350, endPoint y: 286, distance: 106.4
click at [452, 289] on button "Ok" at bounding box center [455, 286] width 57 height 22
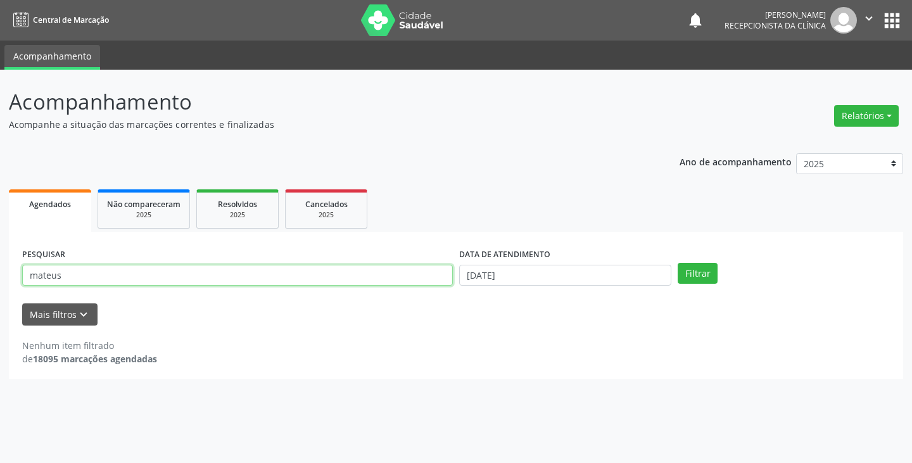
click at [345, 282] on input "mateus" at bounding box center [237, 276] width 430 height 22
type input "m"
type input "[PERSON_NAME]"
click at [677, 263] on button "Filtrar" at bounding box center [697, 274] width 40 height 22
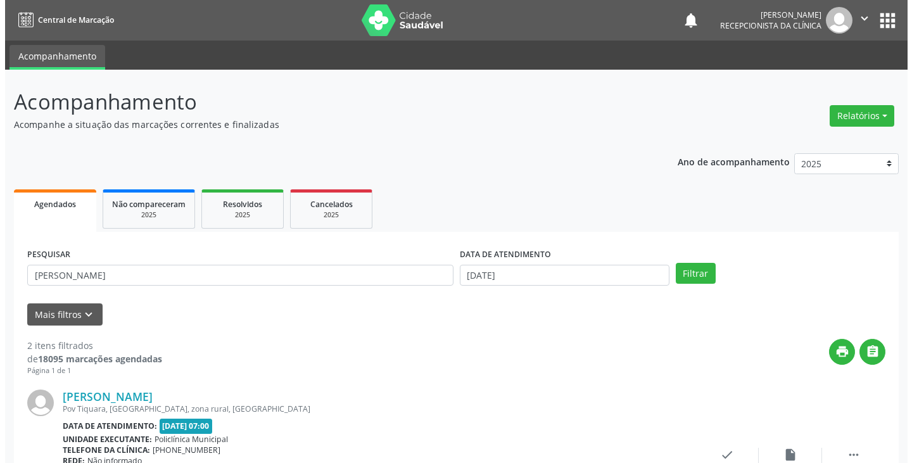
scroll to position [253, 0]
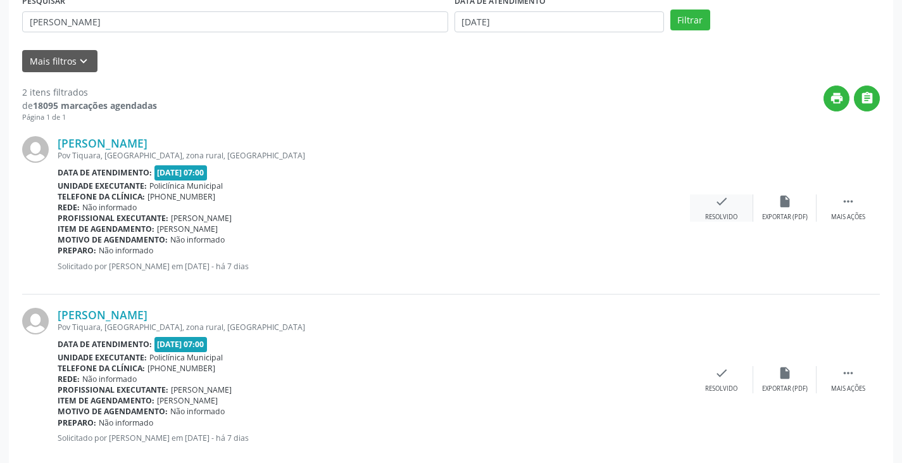
click at [722, 216] on div "Resolvido" at bounding box center [721, 217] width 32 height 9
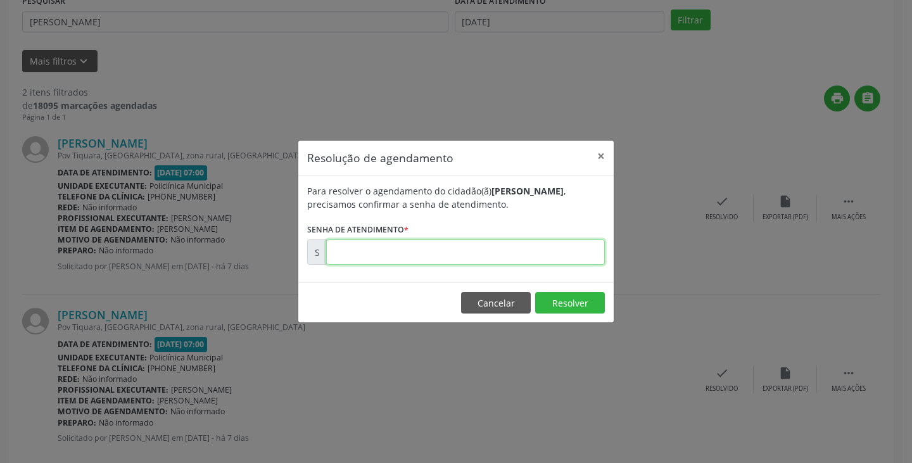
click at [544, 262] on input "text" at bounding box center [465, 251] width 279 height 25
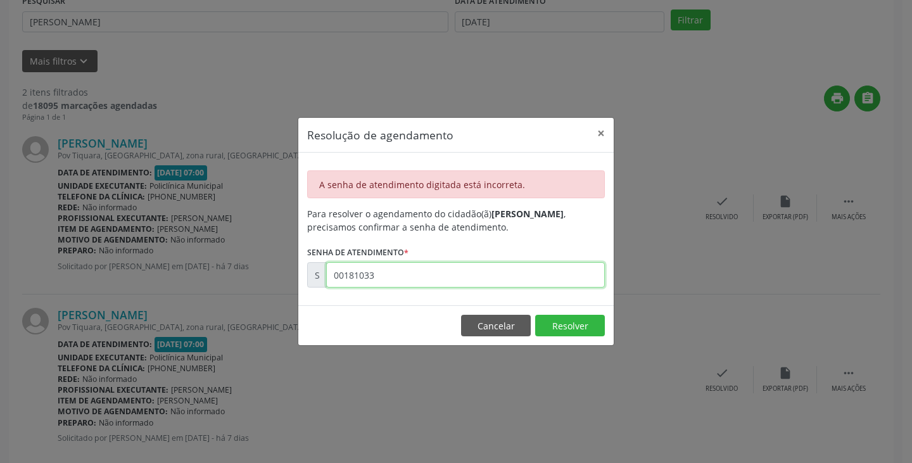
click at [506, 277] on input "00181033" at bounding box center [465, 274] width 279 height 25
type input "00181031"
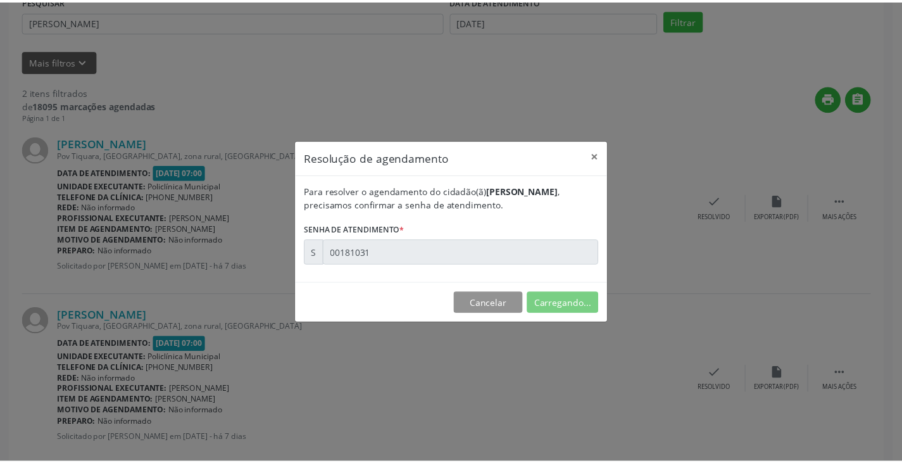
scroll to position [0, 0]
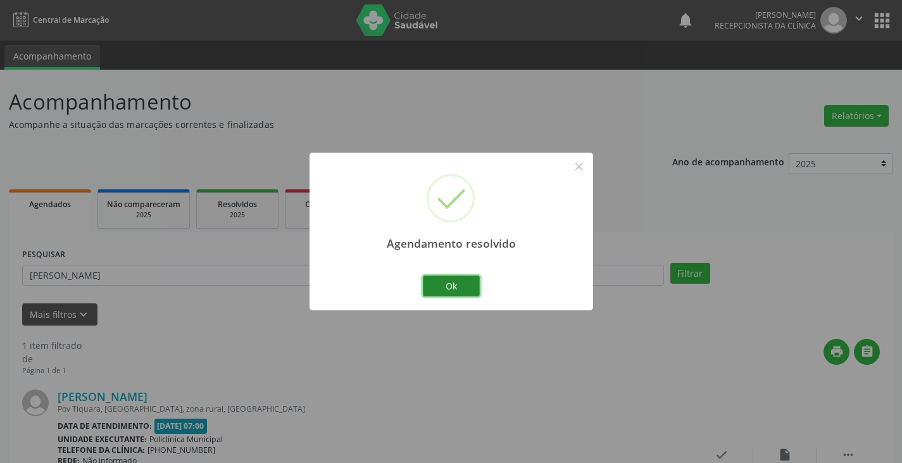
click at [463, 279] on button "Ok" at bounding box center [451, 286] width 57 height 22
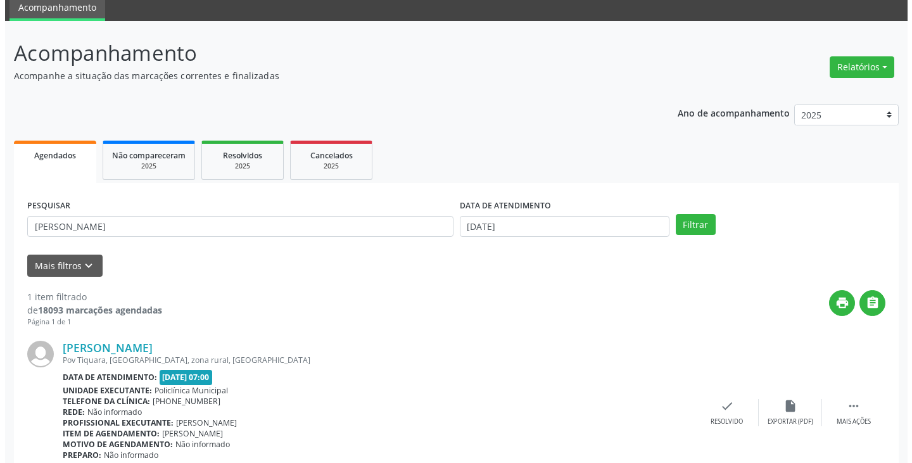
scroll to position [106, 0]
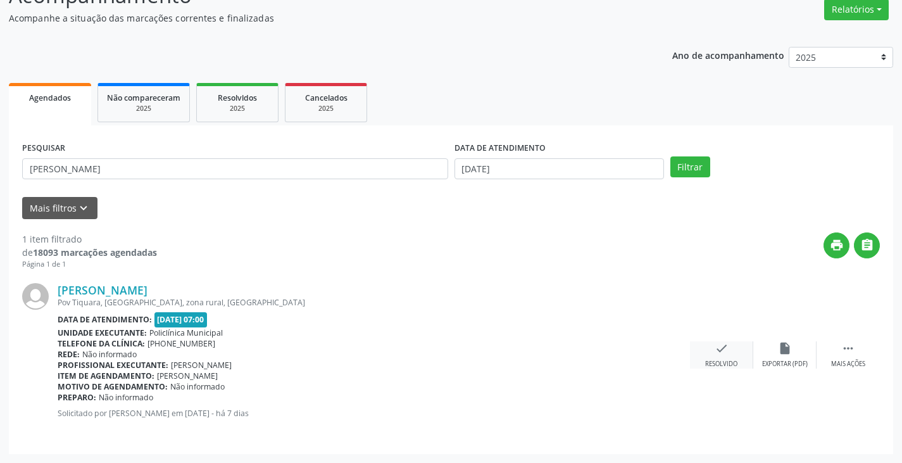
click at [715, 354] on icon "check" at bounding box center [722, 348] width 14 height 14
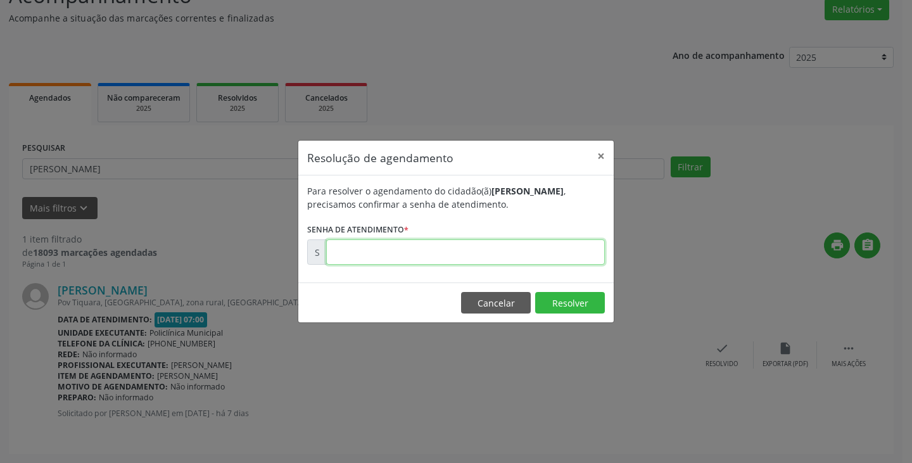
click at [495, 248] on input "text" at bounding box center [465, 251] width 279 height 25
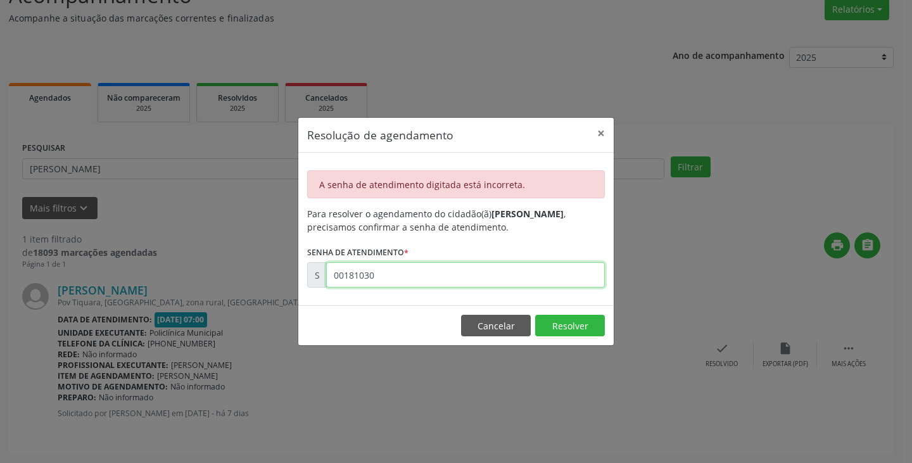
click at [477, 282] on input "00181030" at bounding box center [465, 274] width 279 height 25
type input "00181033"
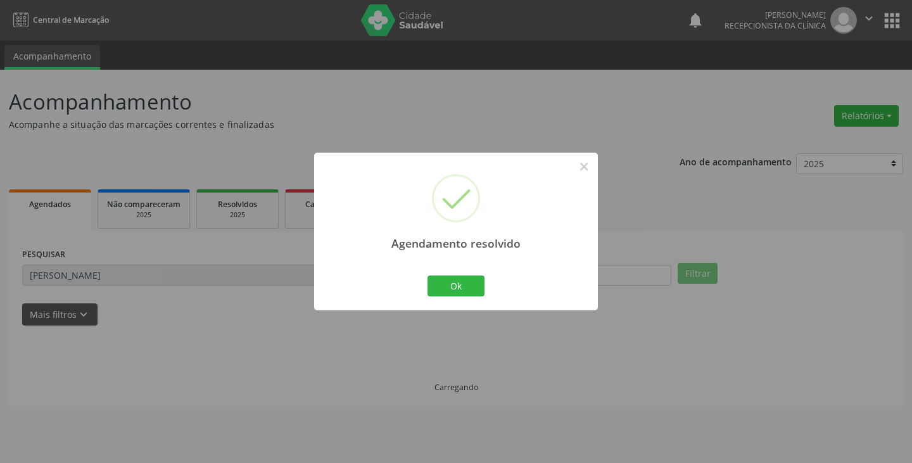
scroll to position [0, 0]
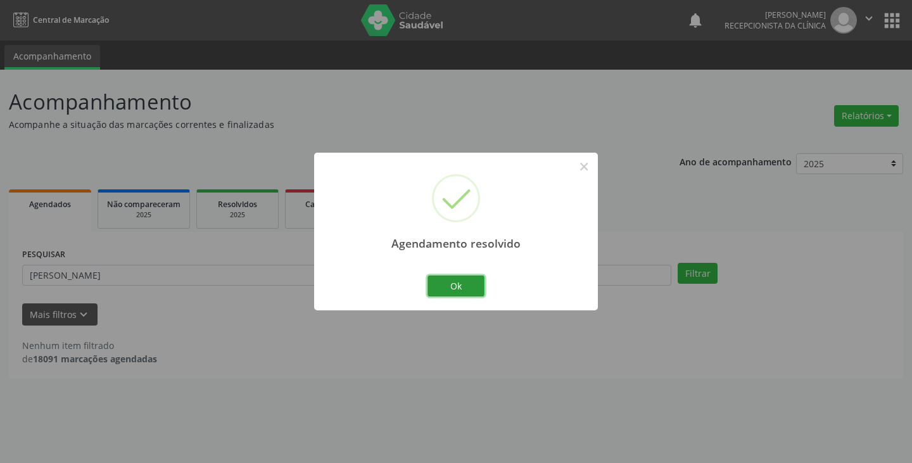
click at [477, 282] on button "Ok" at bounding box center [455, 286] width 57 height 22
